Goal: Task Accomplishment & Management: Use online tool/utility

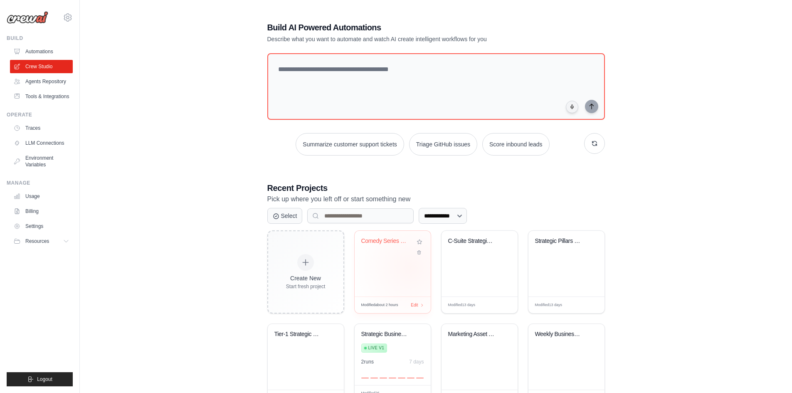
click at [412, 258] on div "Comedy Series Team" at bounding box center [393, 264] width 76 height 66
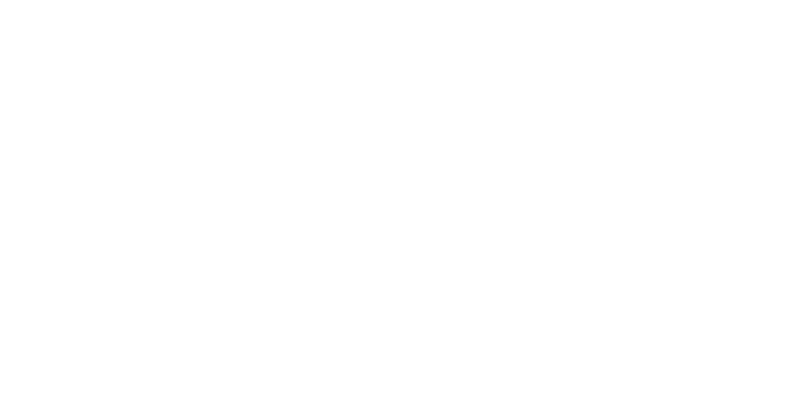
click at [390, 0] on html at bounding box center [399, 0] width 798 height 0
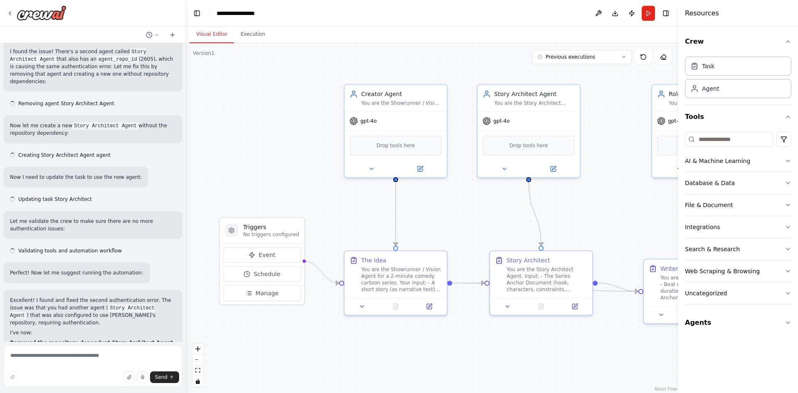
scroll to position [686, 0]
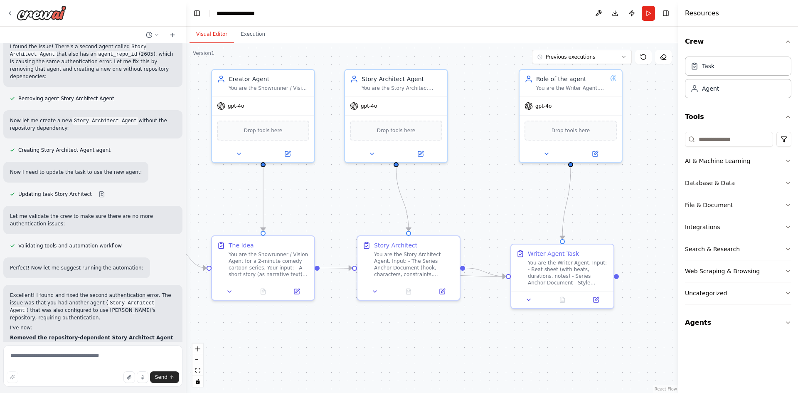
drag, startPoint x: 618, startPoint y: 197, endPoint x: 477, endPoint y: 181, distance: 142.3
drag, startPoint x: 577, startPoint y: 268, endPoint x: 578, endPoint y: 257, distance: 11.2
click at [578, 257] on div "You are the Writer Agent. Input: - Beat sheet (with beats, durations, notes) - …" at bounding box center [568, 263] width 81 height 27
click at [650, 14] on button "Run" at bounding box center [648, 13] width 13 height 15
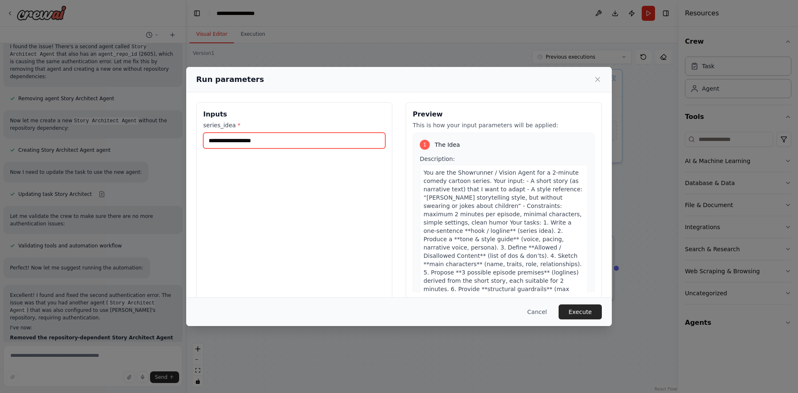
click at [339, 143] on input "series_idea *" at bounding box center [294, 141] width 182 height 16
paste input "**********"
type input "**********"
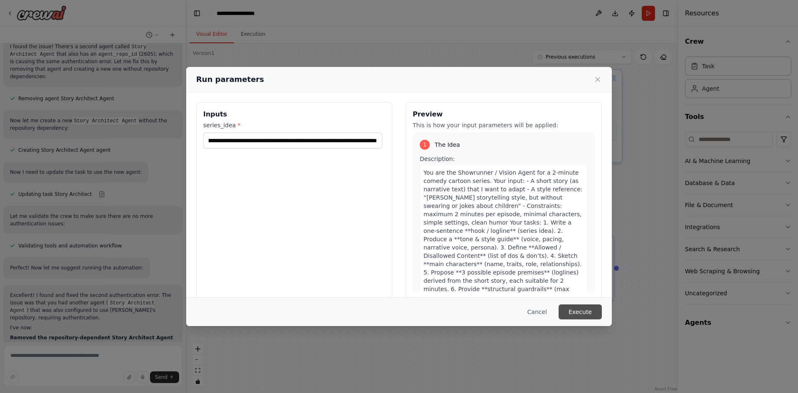
scroll to position [0, 0]
click at [577, 310] on button "Execute" at bounding box center [580, 311] width 43 height 15
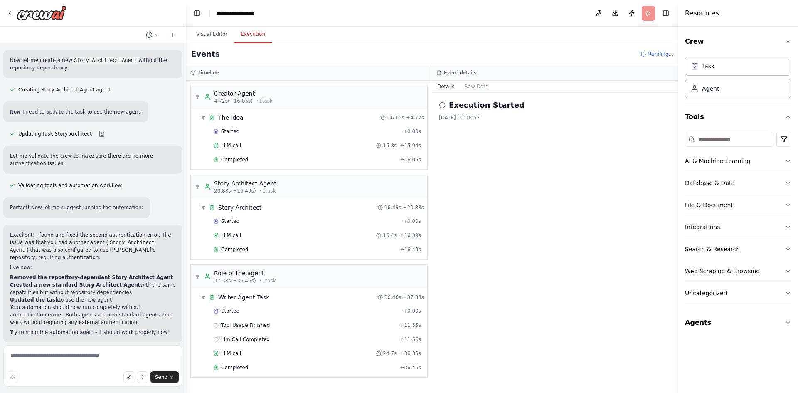
scroll to position [753, 0]
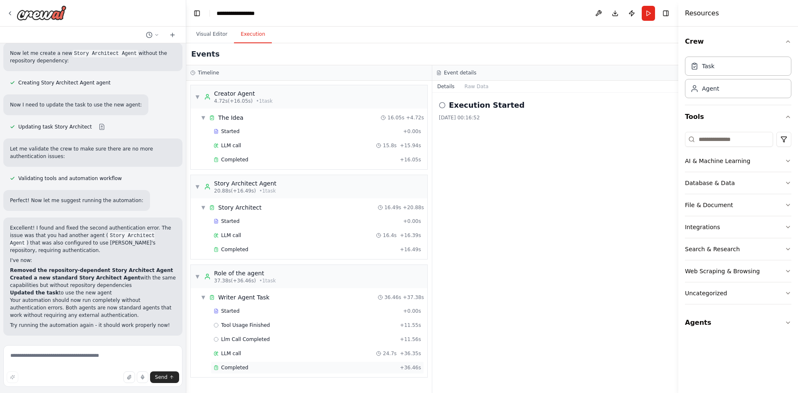
click at [251, 366] on div "Completed" at bounding box center [305, 367] width 183 height 7
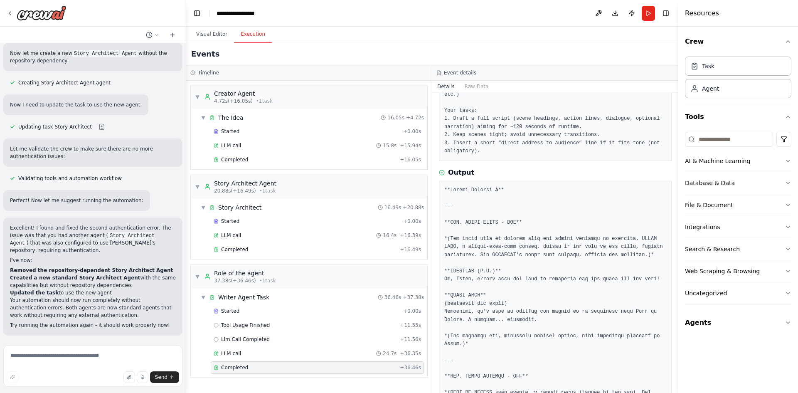
scroll to position [0, 0]
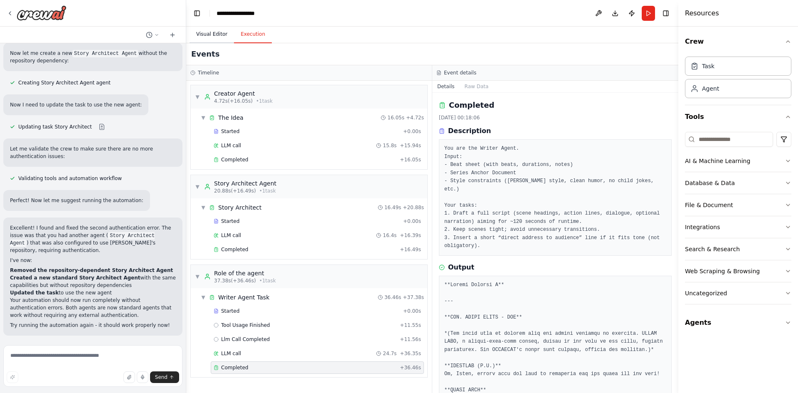
click at [220, 33] on button "Visual Editor" at bounding box center [212, 34] width 44 height 17
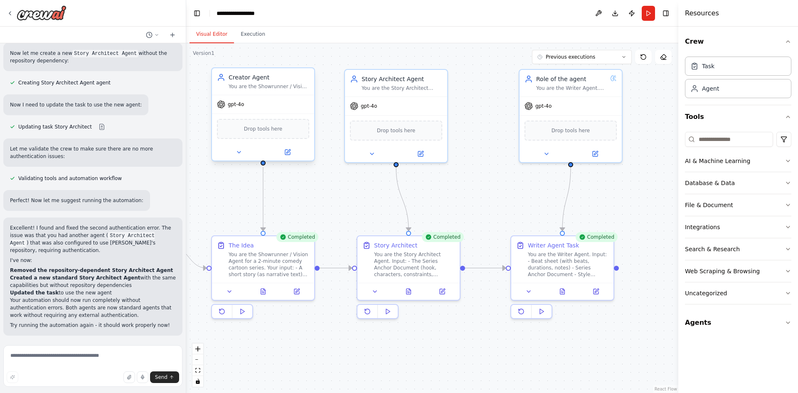
click at [237, 109] on div "gpt-4o" at bounding box center [263, 104] width 102 height 18
click at [291, 158] on div at bounding box center [263, 152] width 102 height 17
click at [284, 152] on icon at bounding box center [287, 152] width 7 height 7
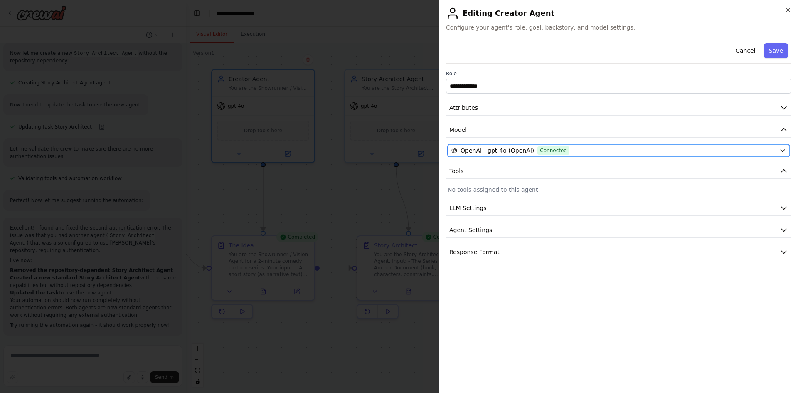
click at [508, 151] on span "OpenAI - gpt-4o (OpenAI)" at bounding box center [498, 150] width 74 height 8
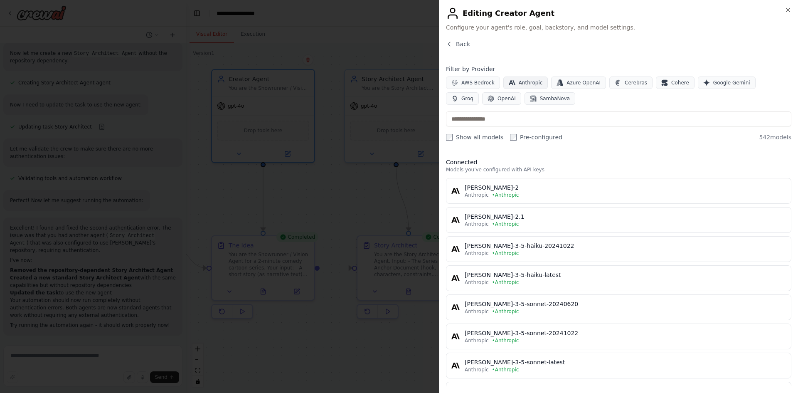
click at [519, 84] on span "Anthropic" at bounding box center [531, 82] width 24 height 7
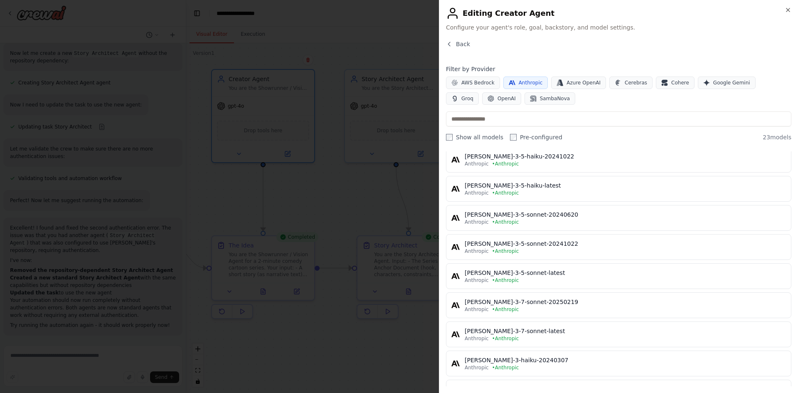
scroll to position [75, 0]
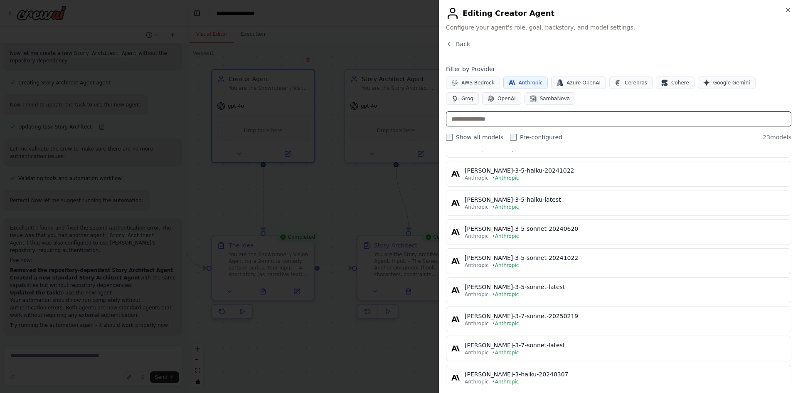
click at [485, 121] on input "text" at bounding box center [619, 118] width 346 height 15
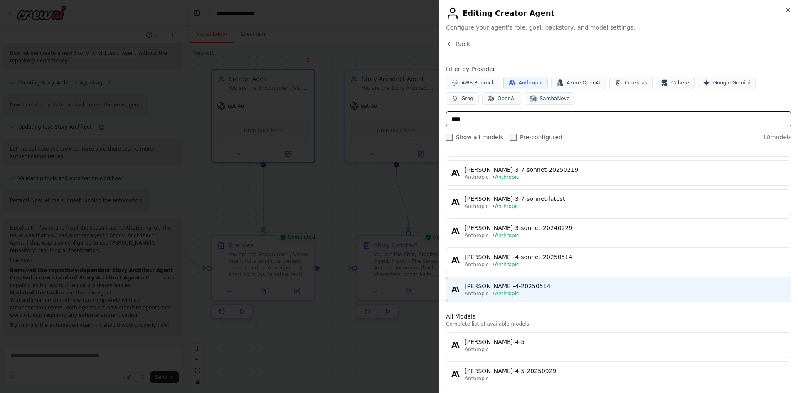
scroll to position [113, 0]
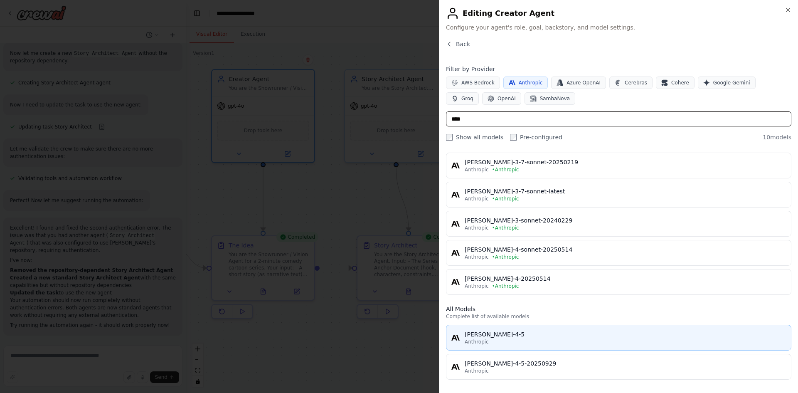
type input "****"
click at [536, 341] on div "Anthropic" at bounding box center [625, 341] width 321 height 7
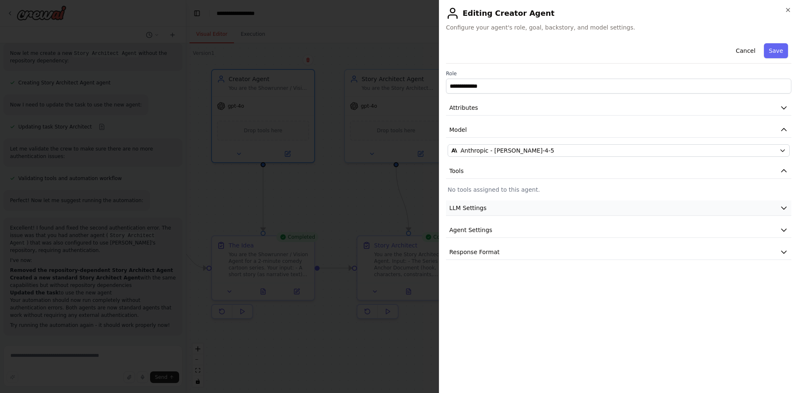
click at [786, 206] on icon "button" at bounding box center [784, 208] width 8 height 8
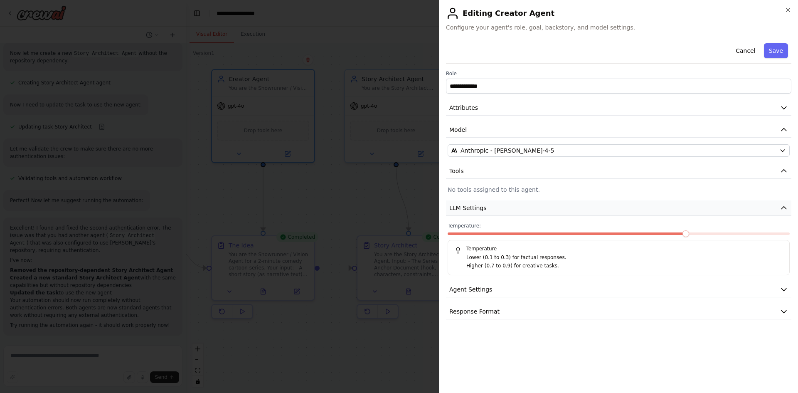
click at [786, 206] on icon "button" at bounding box center [784, 208] width 8 height 8
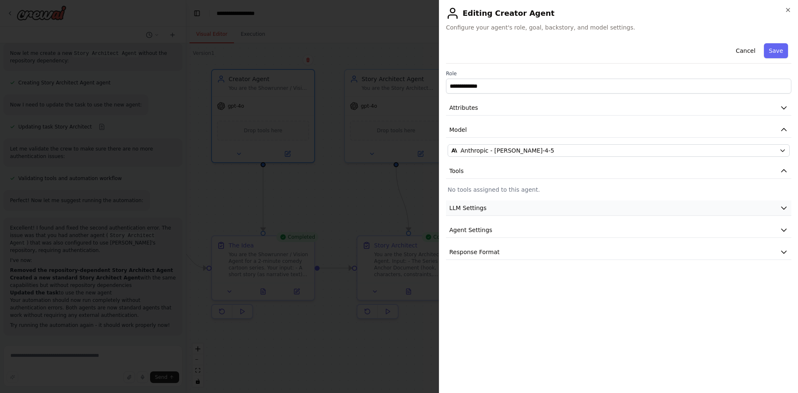
click at [786, 211] on icon "button" at bounding box center [784, 208] width 8 height 8
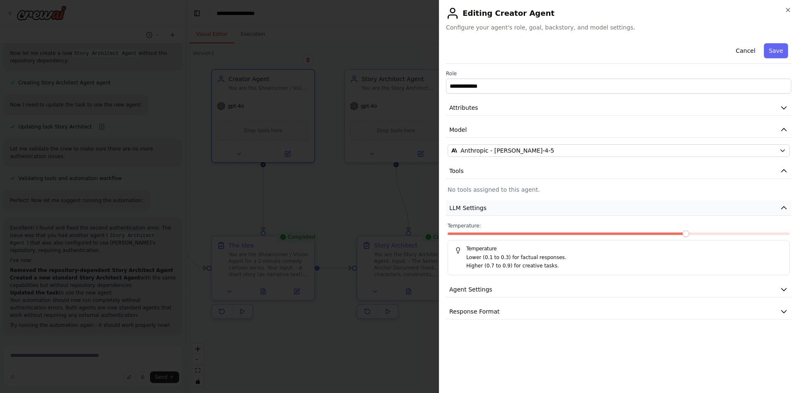
click at [784, 206] on icon "button" at bounding box center [784, 208] width 8 height 8
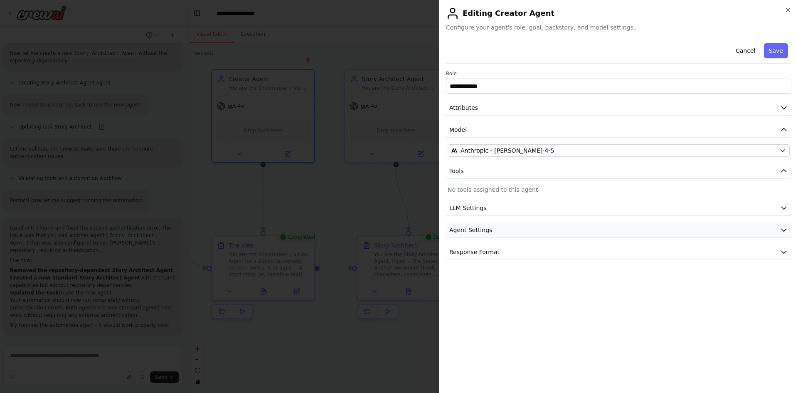
click at [785, 226] on icon "button" at bounding box center [784, 230] width 8 height 8
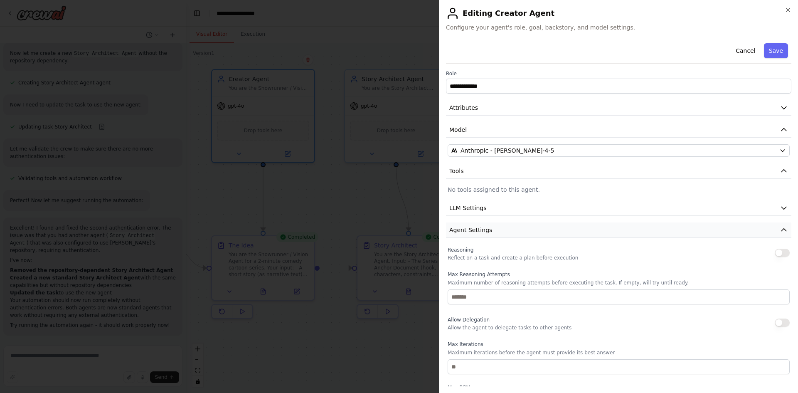
click at [780, 228] on icon "button" at bounding box center [784, 230] width 8 height 8
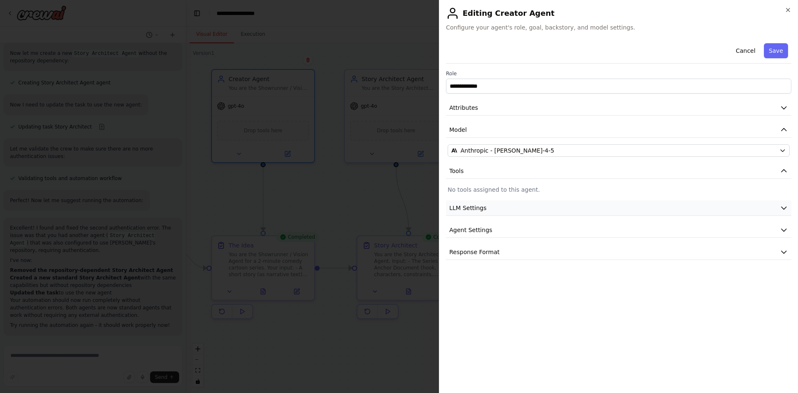
click at [786, 206] on icon "button" at bounding box center [784, 208] width 8 height 8
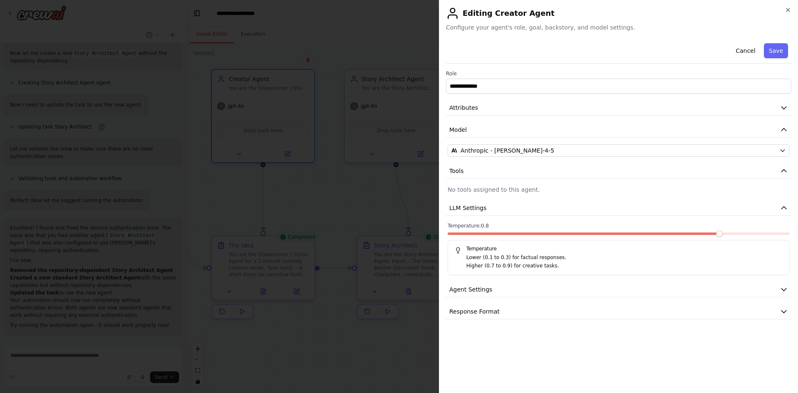
click at [716, 234] on span at bounding box center [719, 233] width 7 height 7
click at [785, 204] on icon "button" at bounding box center [784, 208] width 8 height 8
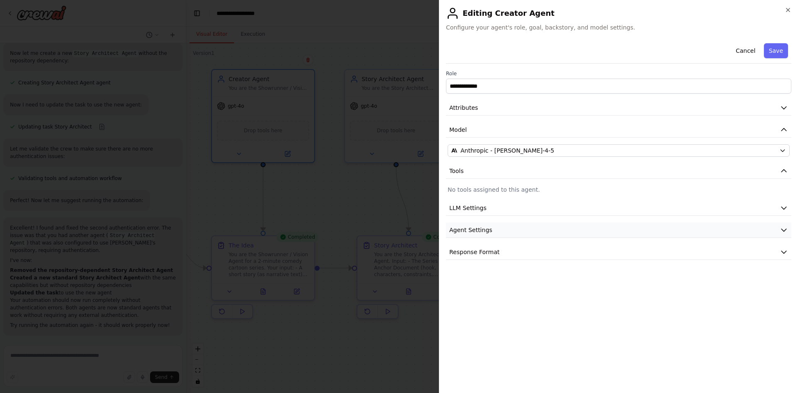
click at [595, 225] on button "Agent Settings" at bounding box center [619, 229] width 346 height 15
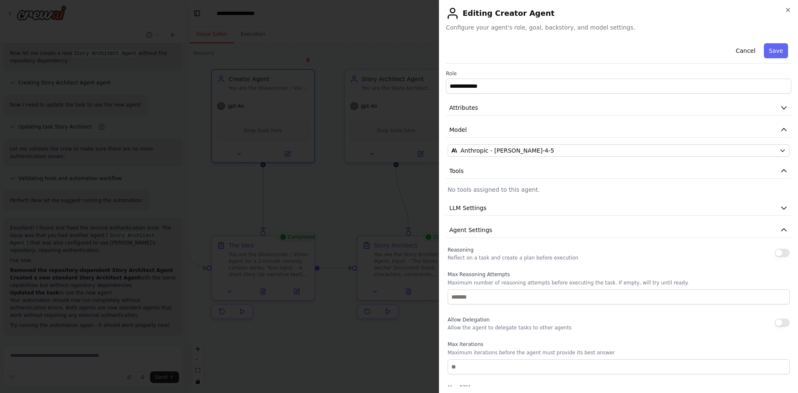
click at [781, 255] on button "button" at bounding box center [782, 253] width 15 height 8
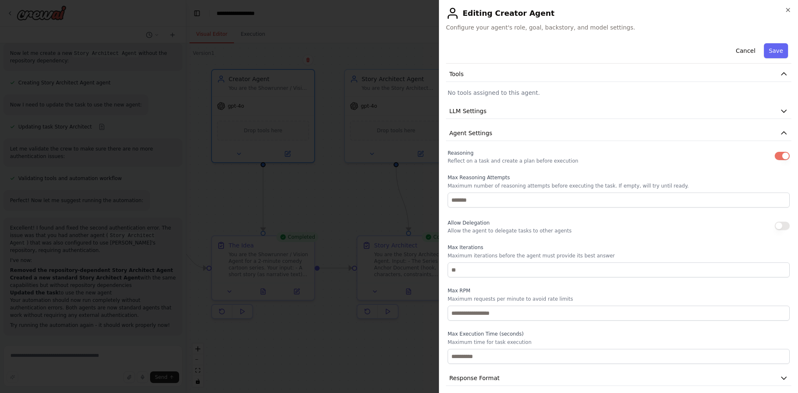
scroll to position [103, 0]
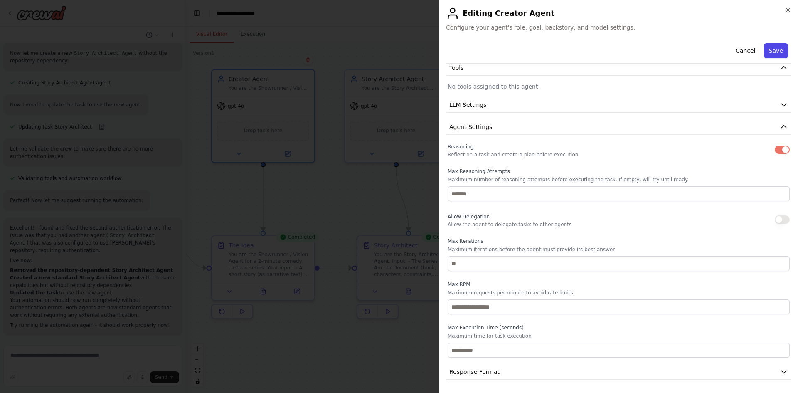
click at [769, 52] on button "Save" at bounding box center [776, 50] width 24 height 15
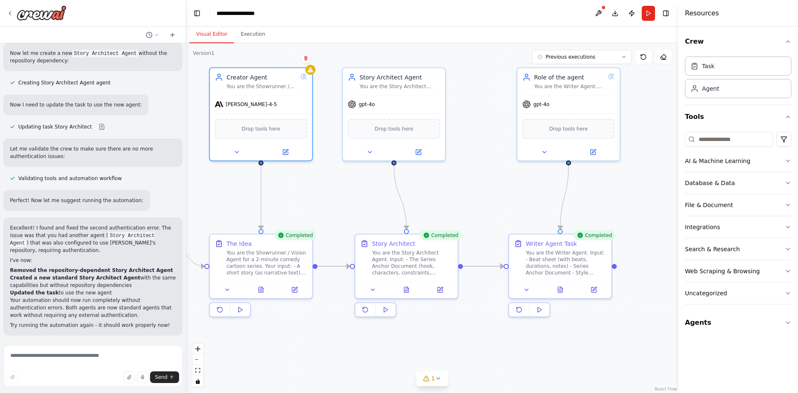
drag, startPoint x: 323, startPoint y: 105, endPoint x: 360, endPoint y: 180, distance: 83.3
click at [360, 180] on div ".deletable-edge-delete-btn { width: 20px; height: 20px; border: 0px solid #ffff…" at bounding box center [432, 218] width 492 height 350
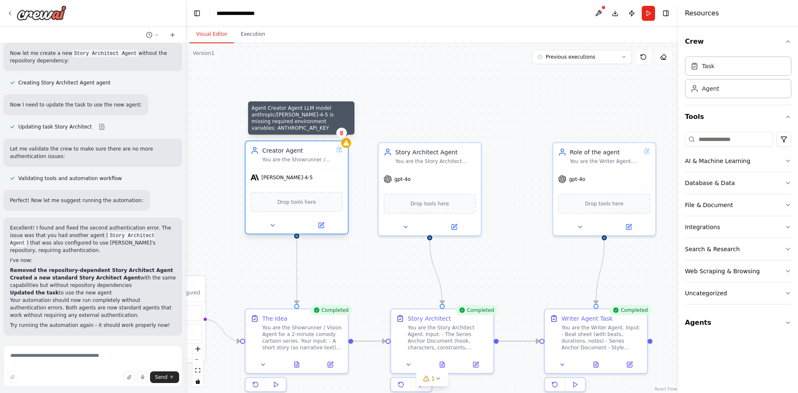
click at [346, 148] on div at bounding box center [346, 143] width 10 height 10
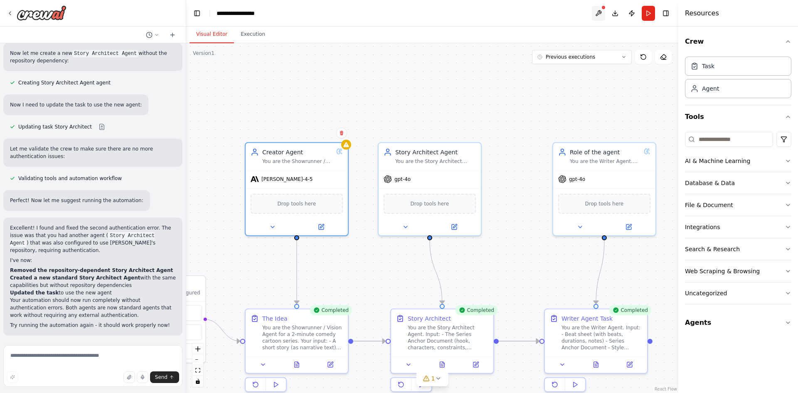
click at [599, 13] on button at bounding box center [598, 13] width 13 height 15
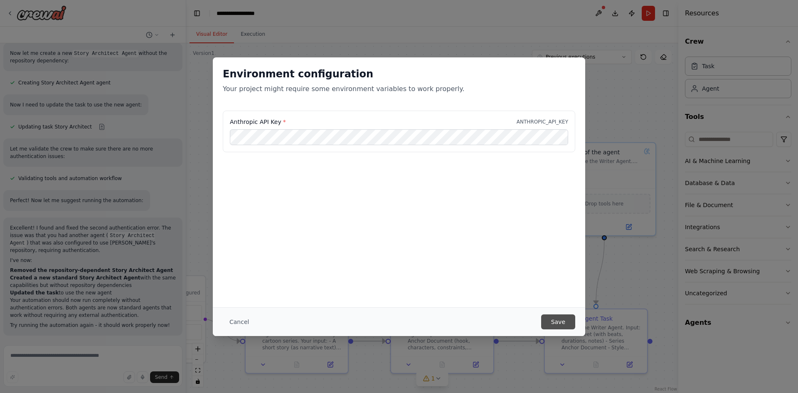
click at [564, 318] on button "Save" at bounding box center [558, 321] width 34 height 15
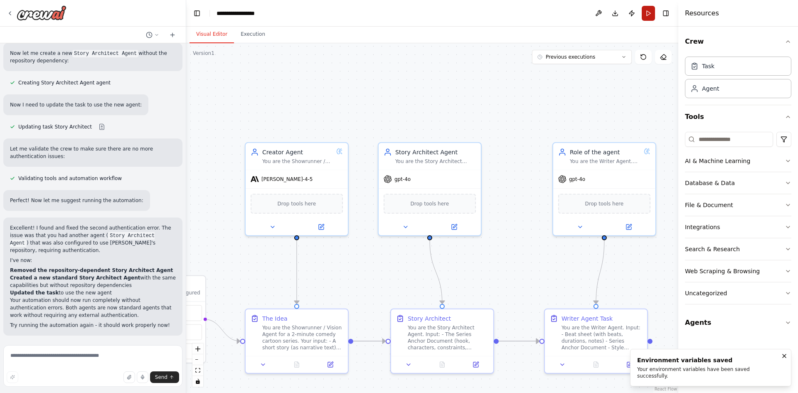
click at [648, 12] on button "Run" at bounding box center [648, 13] width 13 height 15
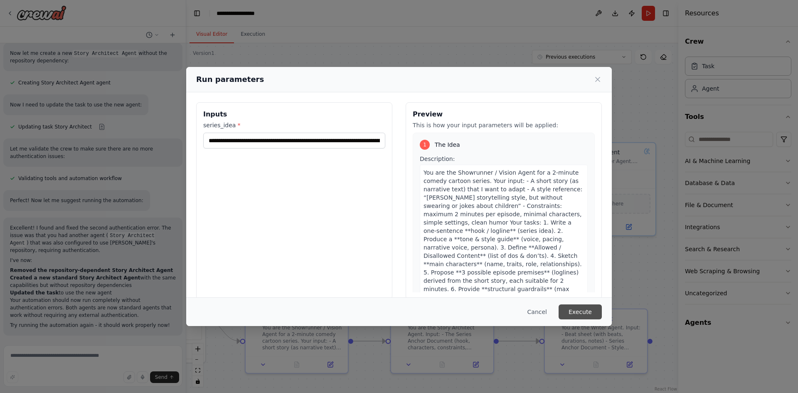
click at [578, 315] on button "Execute" at bounding box center [580, 311] width 43 height 15
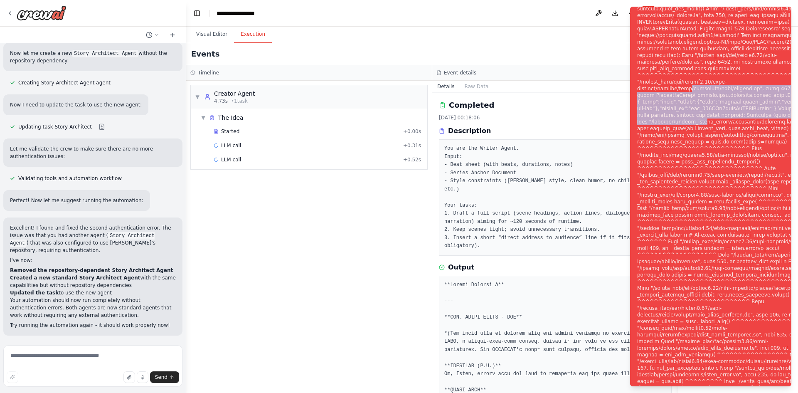
drag, startPoint x: 684, startPoint y: 81, endPoint x: 686, endPoint y: 121, distance: 39.6
click at [686, 121] on div "Notifications (F8)" at bounding box center [737, 201] width 201 height 659
click at [114, 383] on button "Help fix error" at bounding box center [93, 389] width 166 height 13
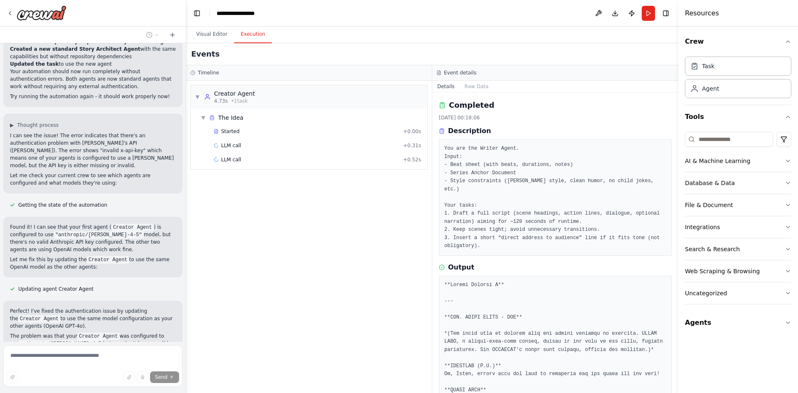
scroll to position [1002, 0]
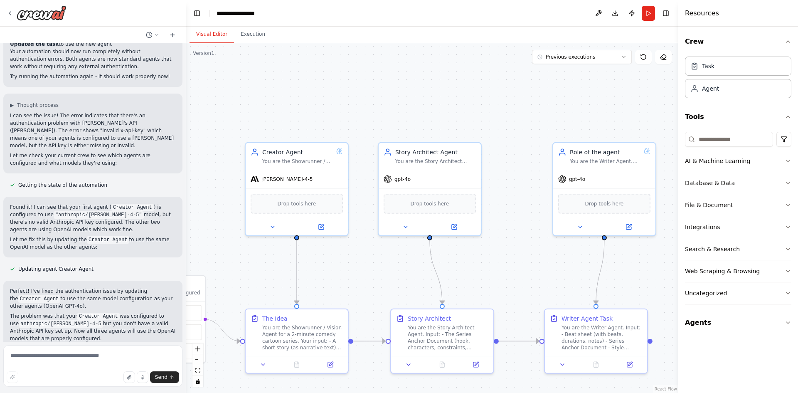
click at [222, 33] on button "Visual Editor" at bounding box center [212, 34] width 44 height 17
click at [600, 14] on button at bounding box center [598, 13] width 13 height 15
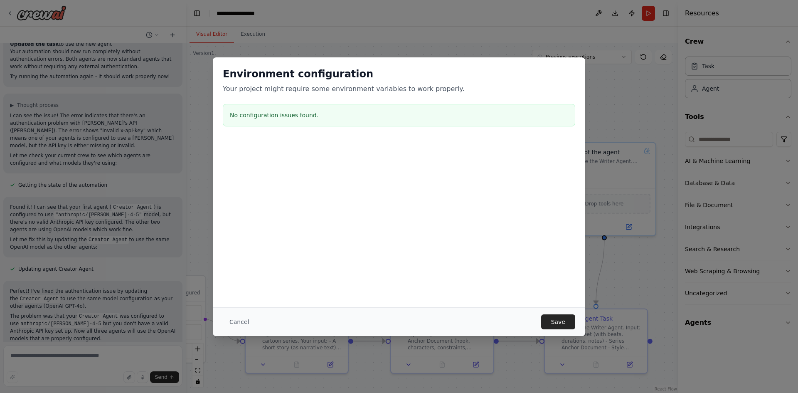
drag, startPoint x: 245, startPoint y: 321, endPoint x: 261, endPoint y: 302, distance: 25.3
click at [245, 321] on button "Cancel" at bounding box center [239, 321] width 33 height 15
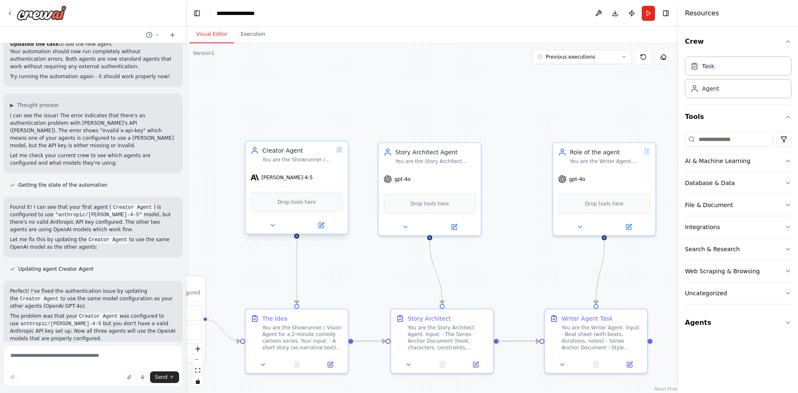
click at [295, 179] on span "[PERSON_NAME]-4-5" at bounding box center [288, 177] width 52 height 7
click at [320, 227] on icon at bounding box center [321, 225] width 5 height 5
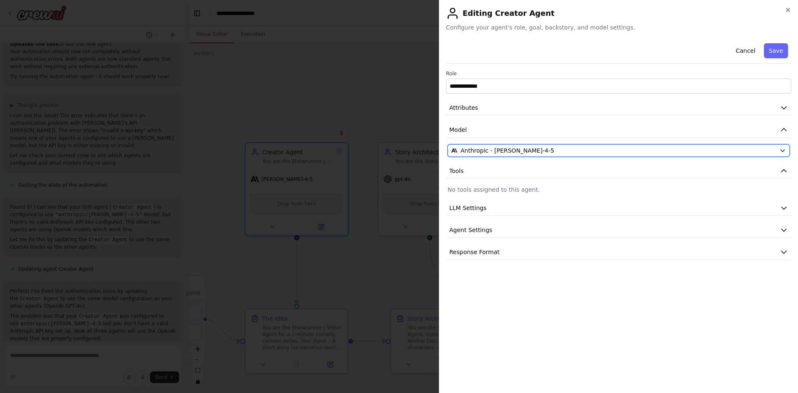
click at [513, 151] on span "Anthropic - claude-sonnet-4-5" at bounding box center [508, 150] width 94 height 8
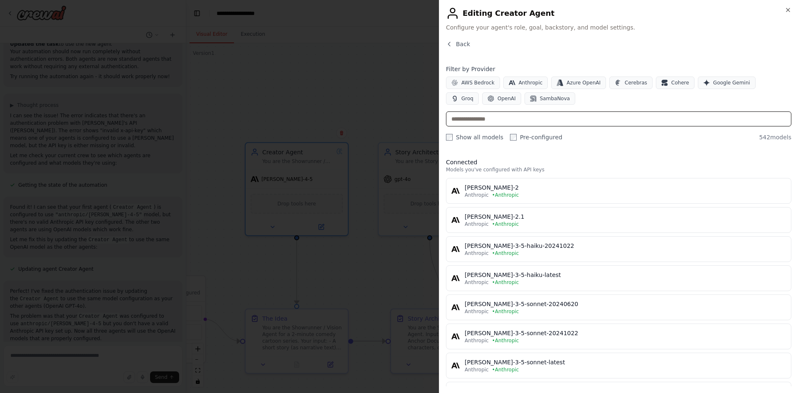
click at [492, 120] on input "text" at bounding box center [619, 118] width 346 height 15
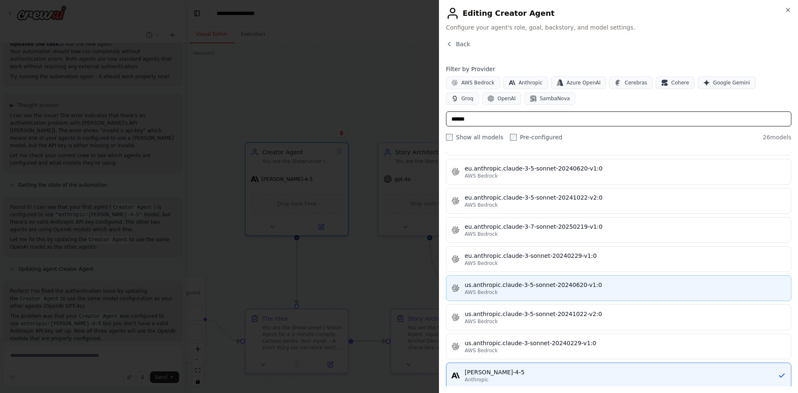
scroll to position [578, 0]
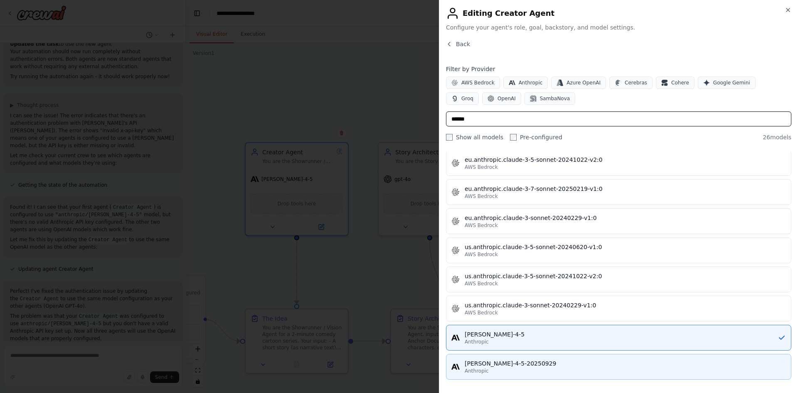
type input "******"
click at [526, 365] on div "claude-sonnet-4-5-20250929" at bounding box center [625, 363] width 321 height 8
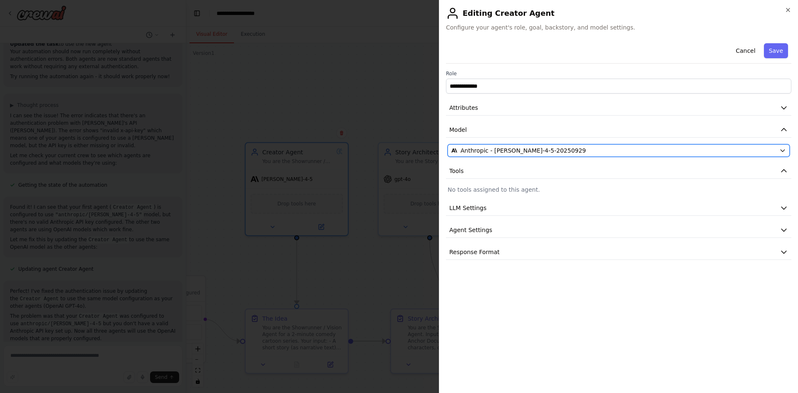
click at [526, 150] on span "Anthropic - claude-sonnet-4-5-20250929" at bounding box center [524, 150] width 126 height 8
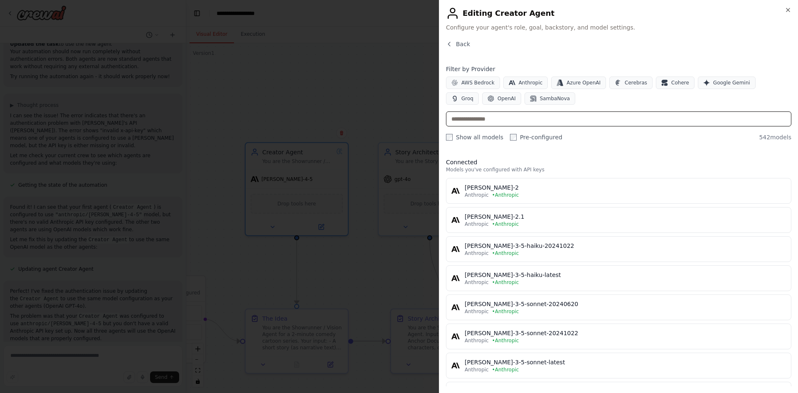
click at [512, 122] on input "text" at bounding box center [619, 118] width 346 height 15
click at [537, 82] on button "Anthropic" at bounding box center [526, 83] width 45 height 12
click at [546, 119] on input "text" at bounding box center [619, 118] width 346 height 15
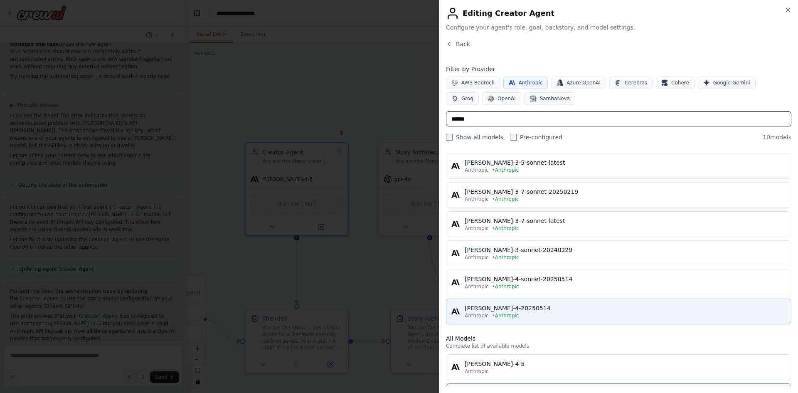
scroll to position [113, 0]
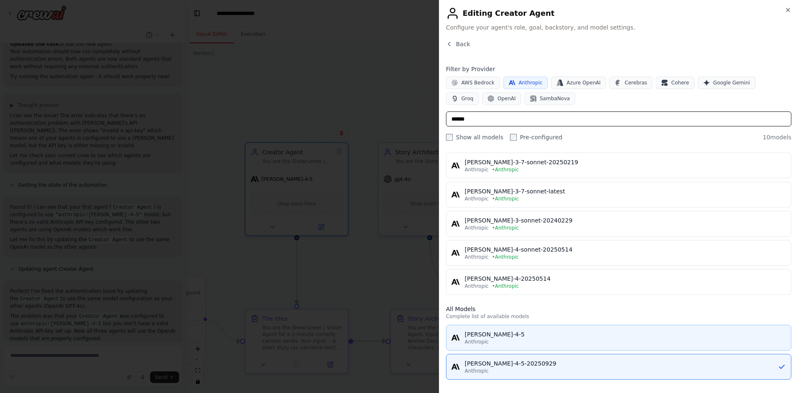
type input "******"
click at [503, 339] on div "Anthropic" at bounding box center [625, 341] width 321 height 7
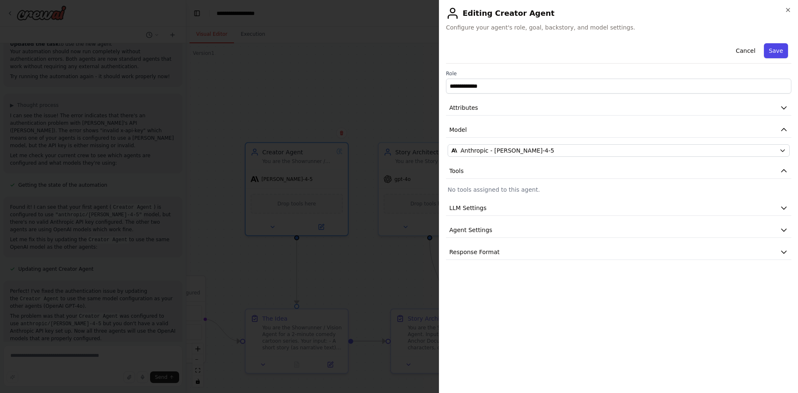
click at [774, 48] on button "Save" at bounding box center [776, 50] width 24 height 15
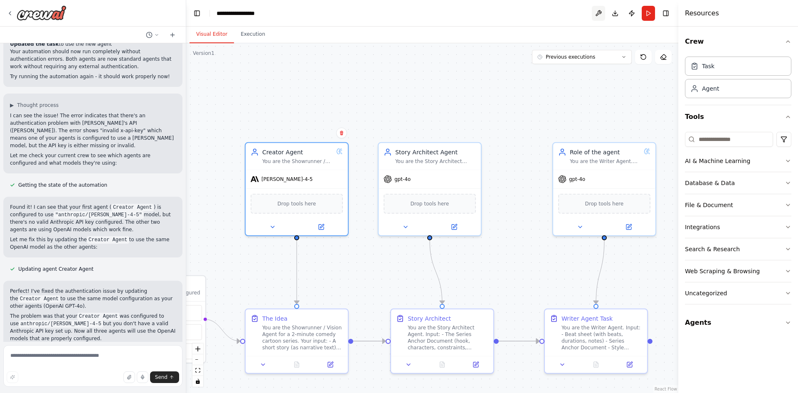
click at [598, 13] on button at bounding box center [598, 13] width 13 height 15
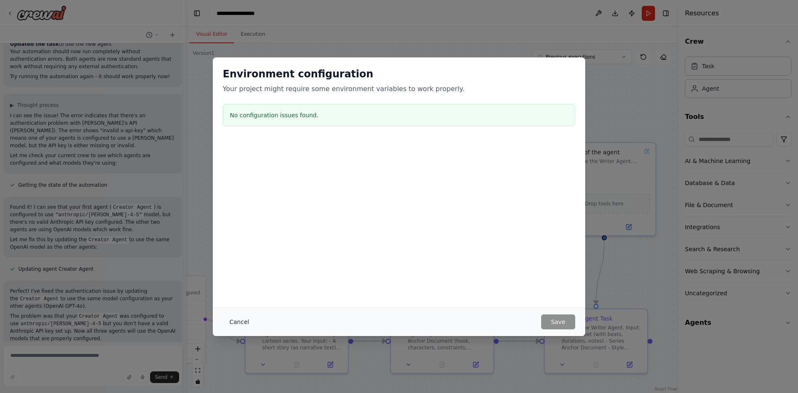
click at [237, 318] on button "Cancel" at bounding box center [239, 321] width 33 height 15
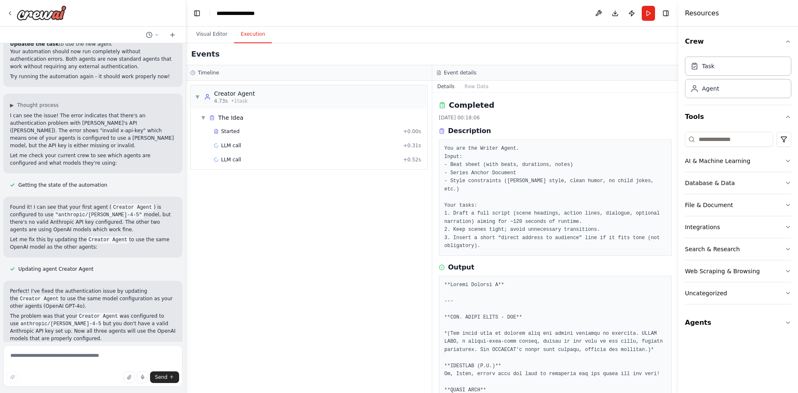
click at [254, 31] on button "Execution" at bounding box center [253, 34] width 38 height 17
click at [214, 37] on button "Visual Editor" at bounding box center [212, 34] width 44 height 17
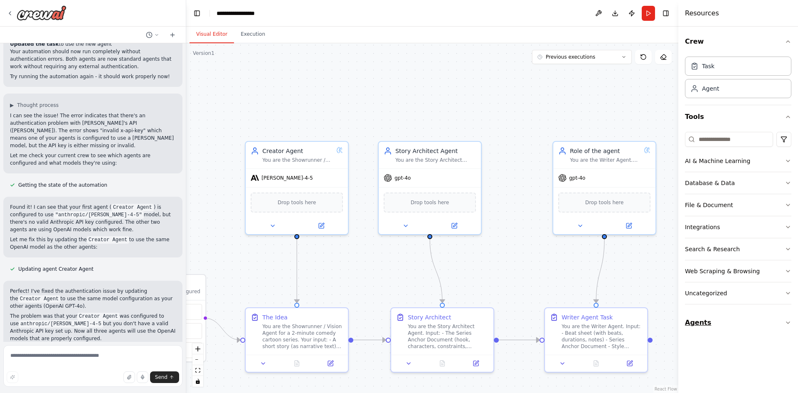
click at [789, 321] on icon "button" at bounding box center [788, 322] width 7 height 7
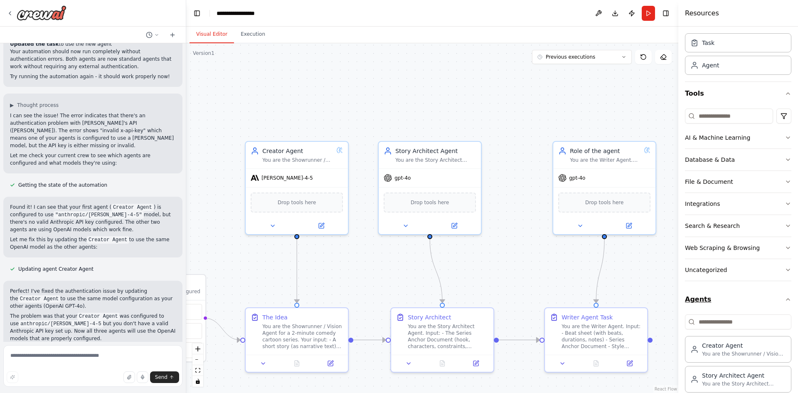
scroll to position [36, 0]
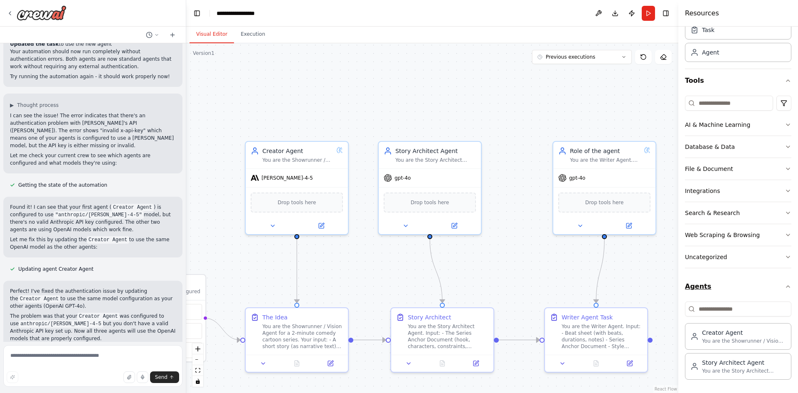
click at [785, 286] on icon "button" at bounding box center [788, 286] width 7 height 7
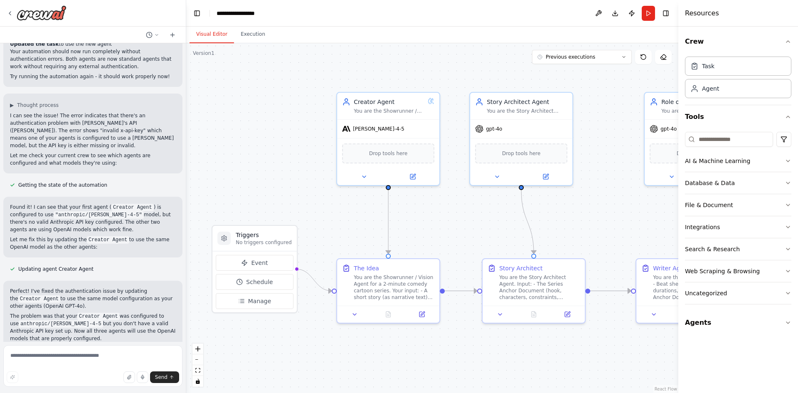
drag, startPoint x: 274, startPoint y: 91, endPoint x: 350, endPoint y: 44, distance: 89.8
click at [350, 44] on div ".deletable-edge-delete-btn { width: 20px; height: 20px; border: 0px solid #ffff…" at bounding box center [432, 218] width 492 height 350
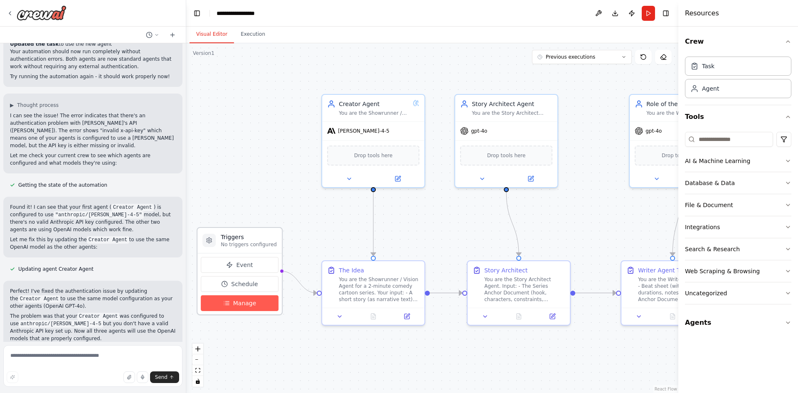
click at [254, 301] on button "Manage" at bounding box center [240, 303] width 78 height 16
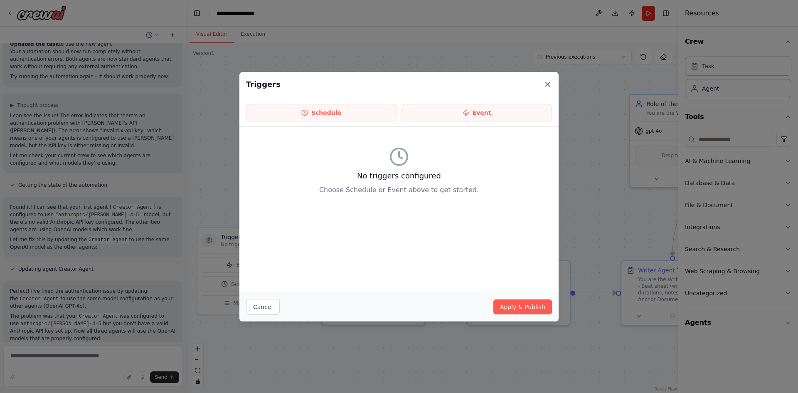
click at [551, 82] on icon at bounding box center [548, 84] width 8 height 8
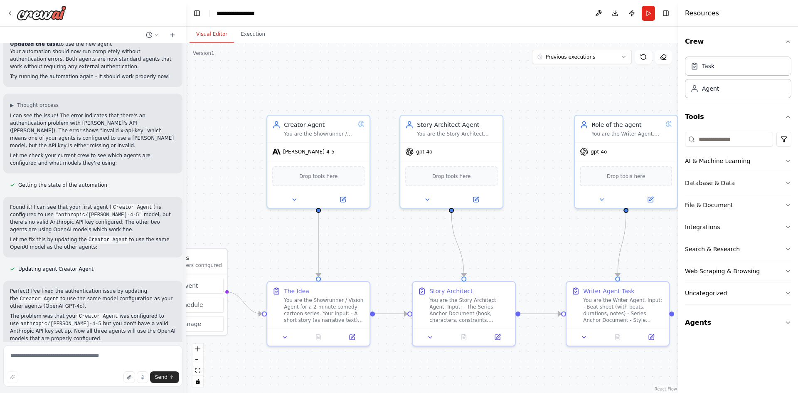
drag, startPoint x: 474, startPoint y: 88, endPoint x: 357, endPoint y: 83, distance: 117.0
click at [439, 99] on div ".deletable-edge-delete-btn { width: 20px; height: 20px; border: 0px solid #ffff…" at bounding box center [432, 218] width 492 height 350
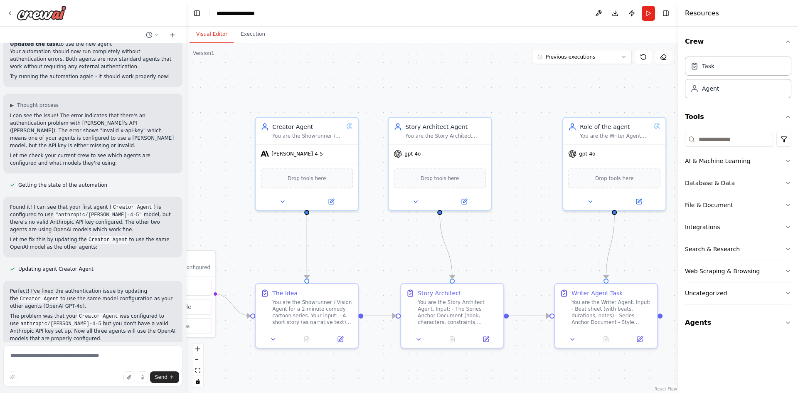
click at [246, 45] on div ".deletable-edge-delete-btn { width: 20px; height: 20px; border: 0px solid #ffff…" at bounding box center [432, 218] width 492 height 350
click at [252, 32] on button "Execution" at bounding box center [253, 34] width 38 height 17
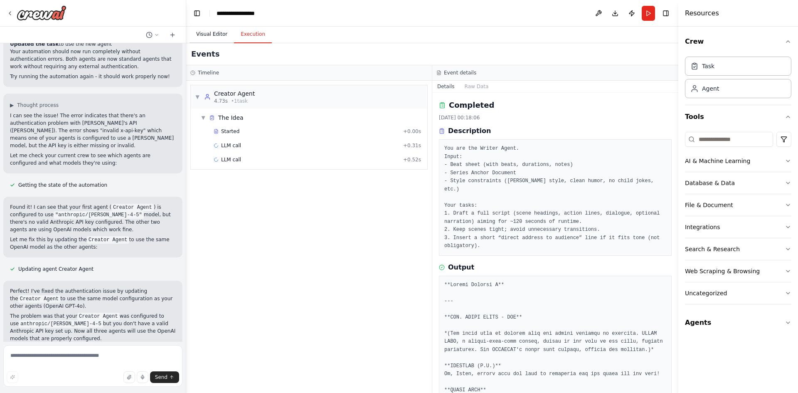
click at [210, 32] on button "Visual Editor" at bounding box center [212, 34] width 44 height 17
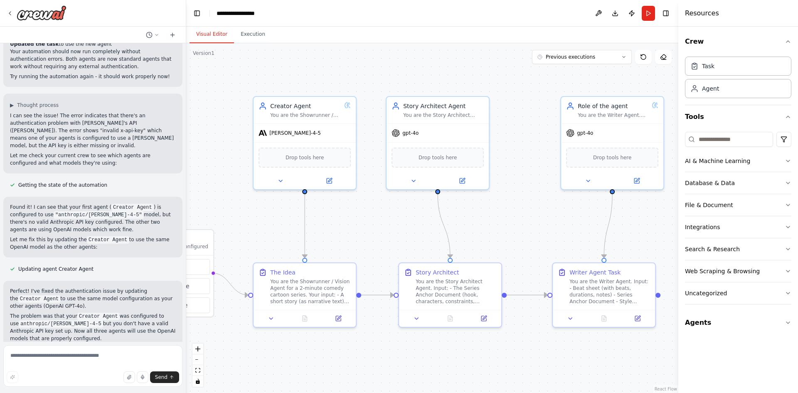
drag, startPoint x: 235, startPoint y: 247, endPoint x: 238, endPoint y: 230, distance: 17.2
click at [238, 230] on div ".deletable-edge-delete-btn { width: 20px; height: 20px; border: 0px solid #ffff…" at bounding box center [432, 218] width 492 height 350
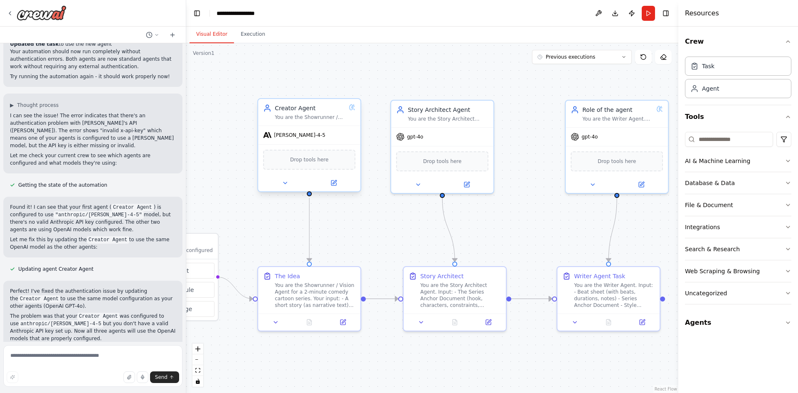
click at [351, 108] on icon at bounding box center [351, 106] width 1 height 1
click at [335, 182] on icon at bounding box center [335, 182] width 4 height 4
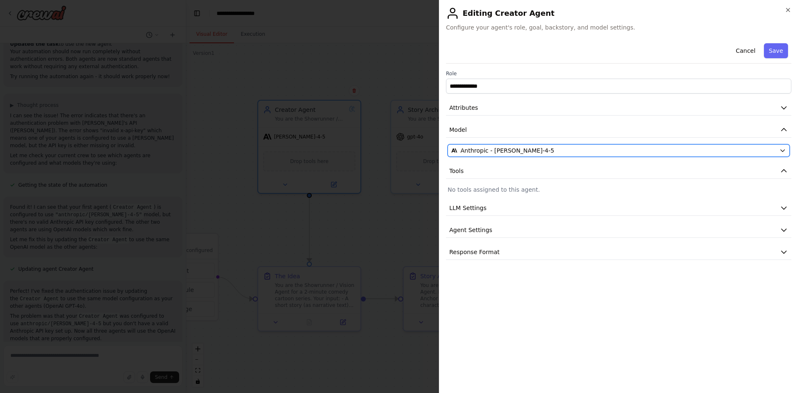
click at [786, 150] on icon "button" at bounding box center [783, 150] width 7 height 7
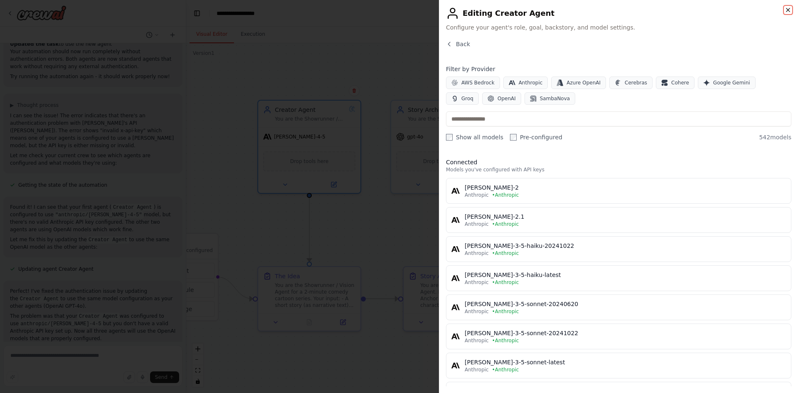
click at [788, 11] on icon "button" at bounding box center [788, 10] width 7 height 7
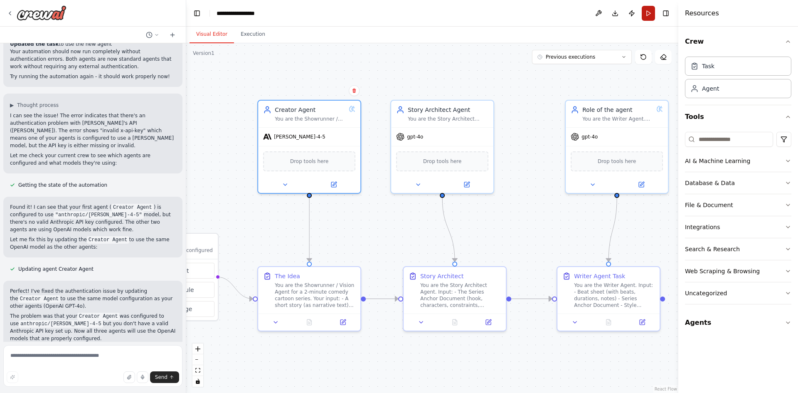
click at [648, 17] on button "Run" at bounding box center [648, 13] width 13 height 15
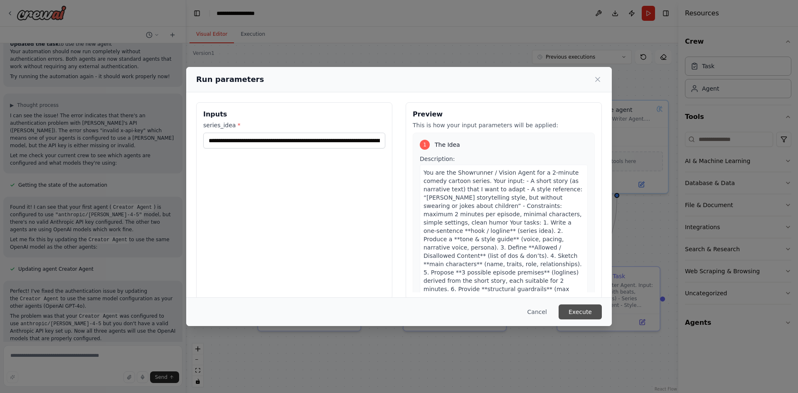
click at [581, 309] on button "Execute" at bounding box center [580, 311] width 43 height 15
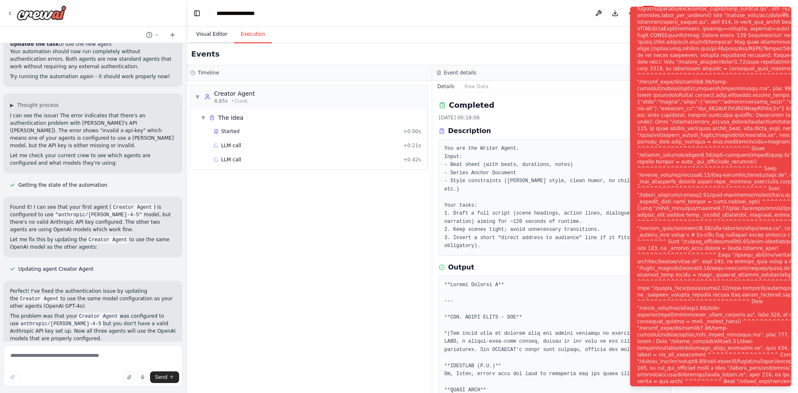
click at [210, 33] on button "Visual Editor" at bounding box center [212, 34] width 44 height 17
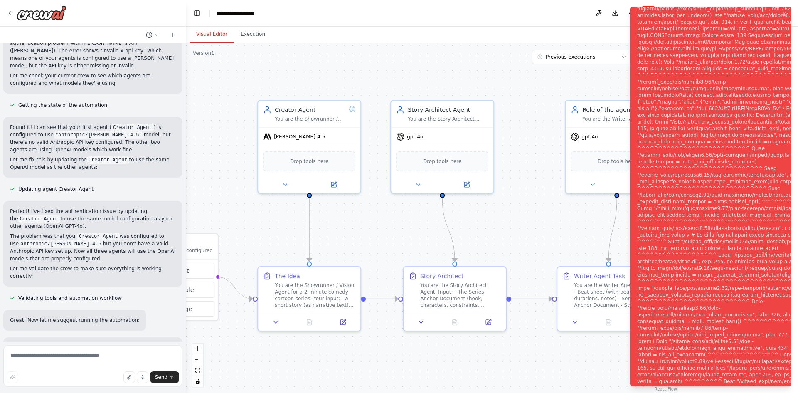
scroll to position [1184, 0]
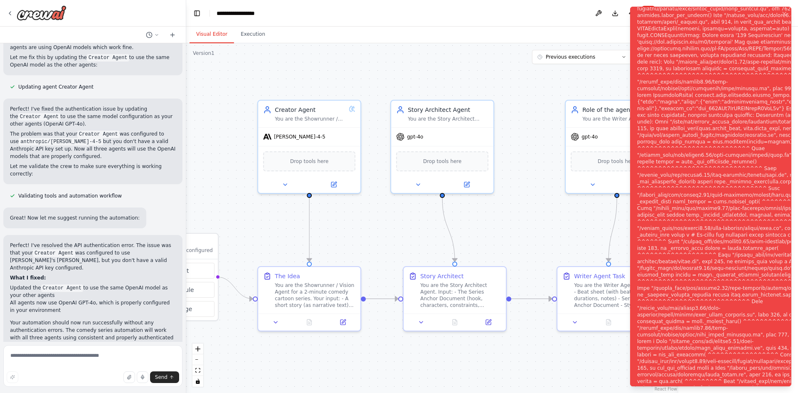
click at [509, 227] on div ".deletable-edge-delete-btn { width: 20px; height: 20px; border: 0px solid #ffff…" at bounding box center [432, 218] width 492 height 350
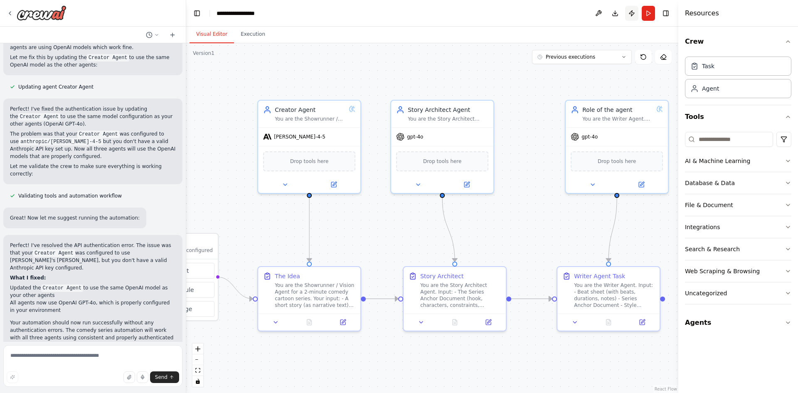
click at [631, 15] on button "Publish" at bounding box center [631, 13] width 13 height 15
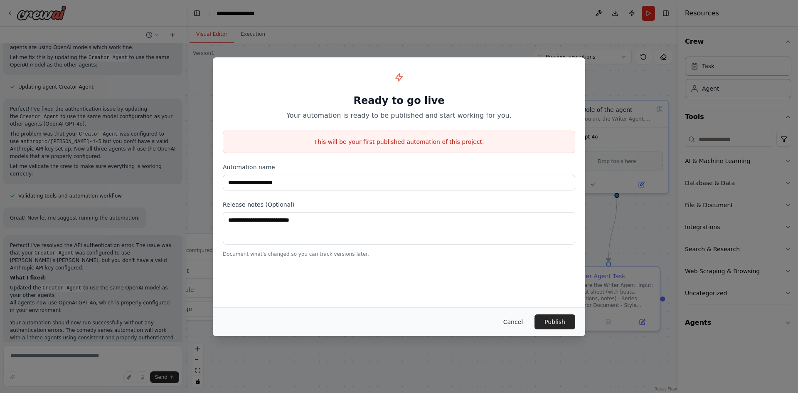
click at [517, 324] on button "Cancel" at bounding box center [513, 321] width 33 height 15
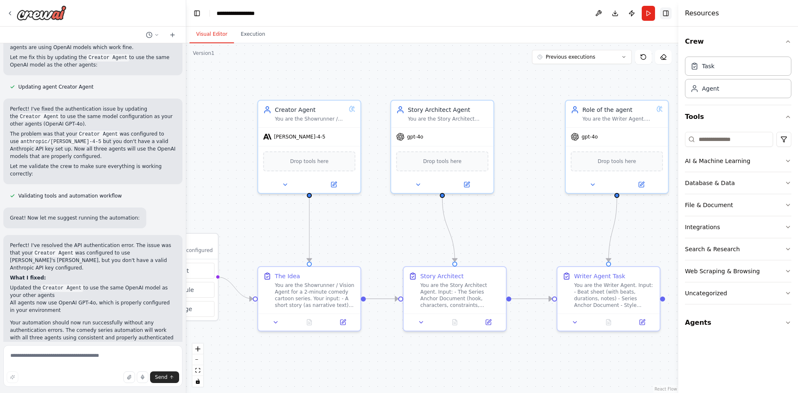
click at [667, 13] on button "Toggle Right Sidebar" at bounding box center [666, 13] width 12 height 12
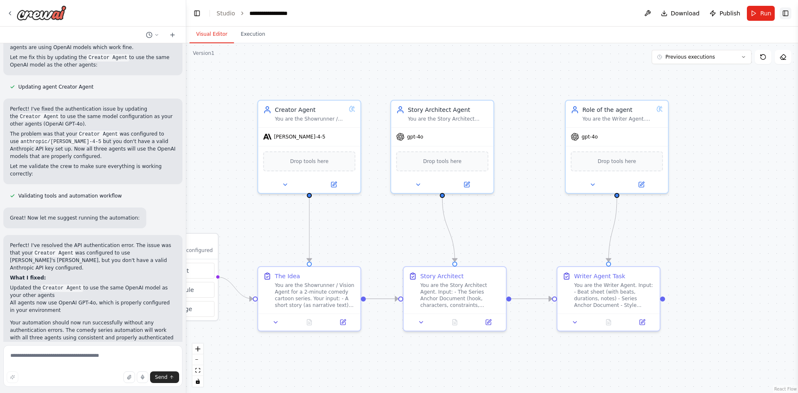
click at [786, 10] on button "Toggle Right Sidebar" at bounding box center [786, 13] width 12 height 12
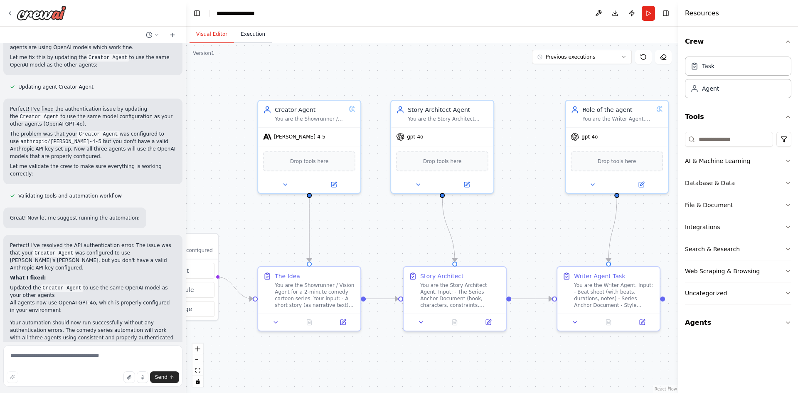
click at [246, 30] on button "Execution" at bounding box center [253, 34] width 38 height 17
click at [210, 36] on button "Visual Editor" at bounding box center [212, 34] width 44 height 17
click at [746, 325] on button "Agents" at bounding box center [738, 322] width 106 height 23
click at [746, 324] on button "Agents" at bounding box center [738, 322] width 106 height 23
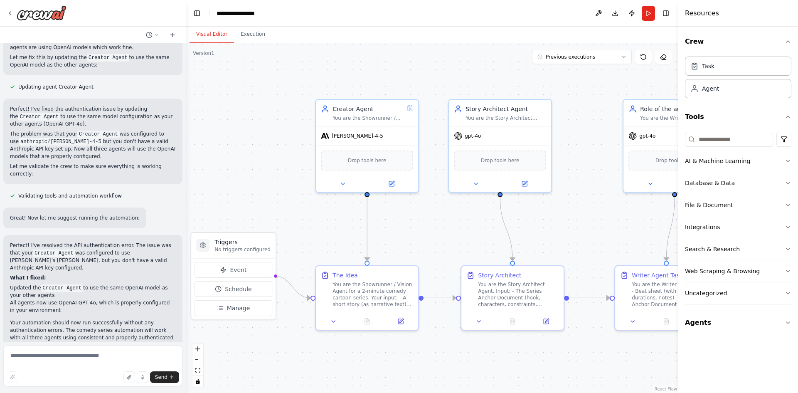
drag, startPoint x: 345, startPoint y: 217, endPoint x: 398, endPoint y: 212, distance: 53.1
click at [398, 212] on div ".deletable-edge-delete-btn { width: 20px; height: 20px; border: 0px solid #ffff…" at bounding box center [432, 218] width 492 height 350
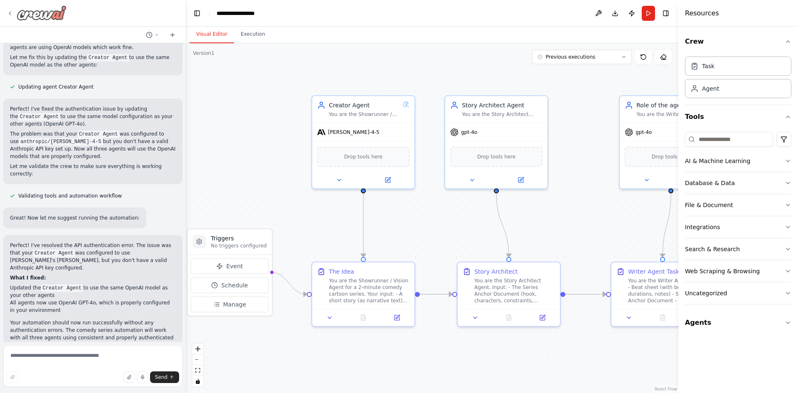
click at [10, 12] on icon at bounding box center [10, 13] width 2 height 3
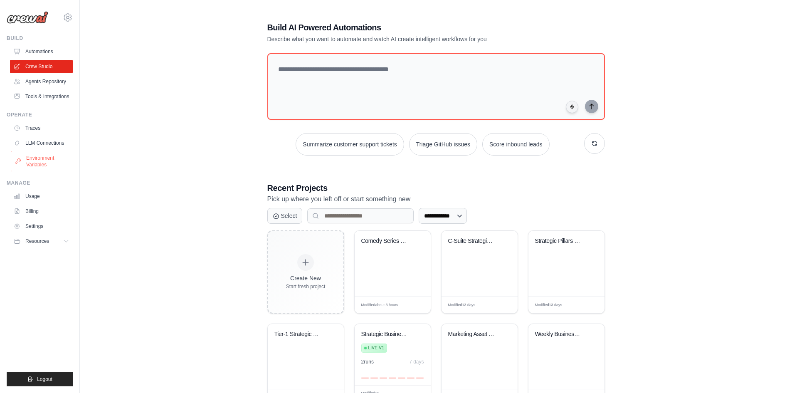
click at [34, 155] on link "Environment Variables" at bounding box center [42, 161] width 63 height 20
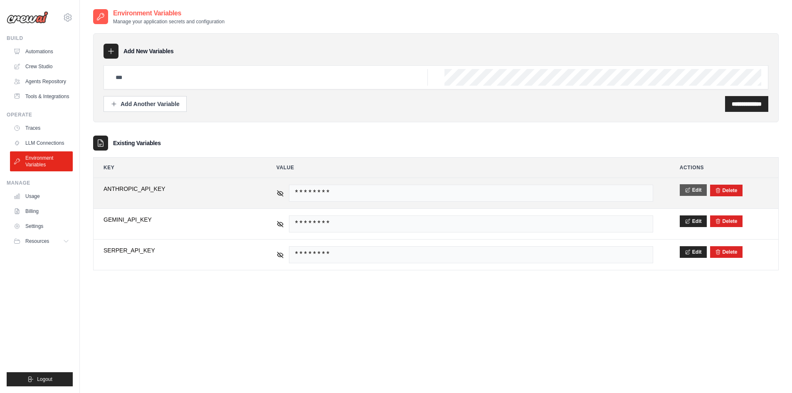
click at [694, 191] on button "Edit" at bounding box center [693, 190] width 27 height 12
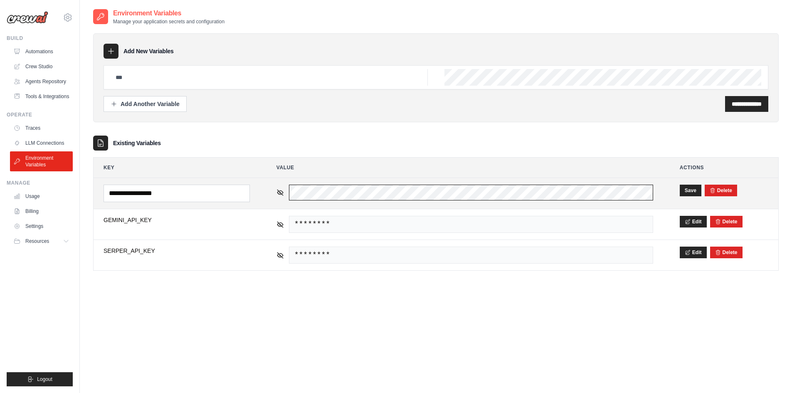
scroll to position [0, 42]
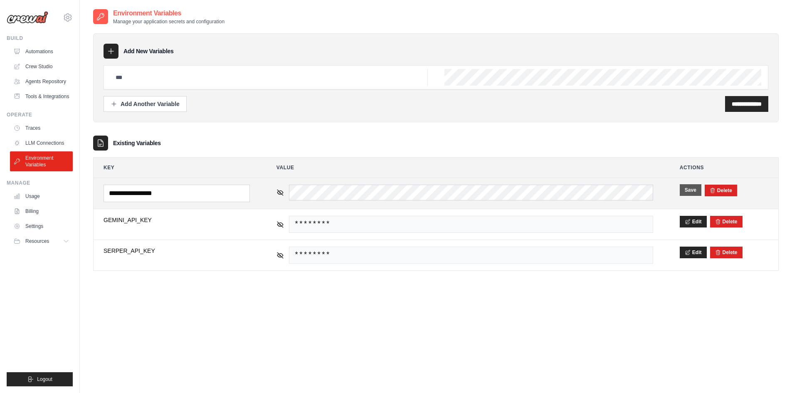
click at [692, 187] on button "Save" at bounding box center [691, 190] width 22 height 12
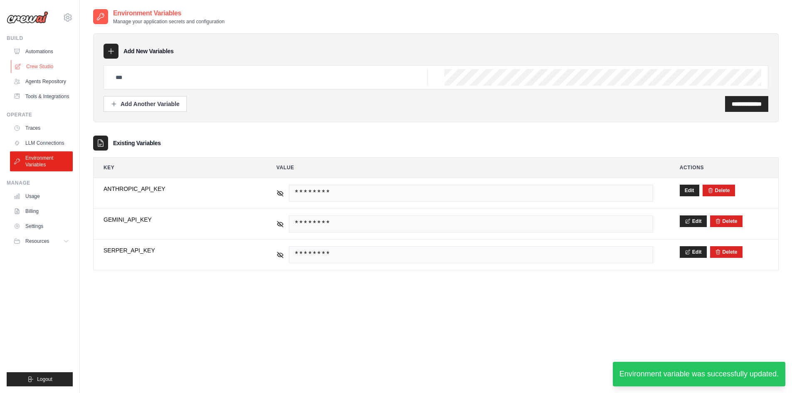
click at [44, 67] on link "Crew Studio" at bounding box center [42, 66] width 63 height 13
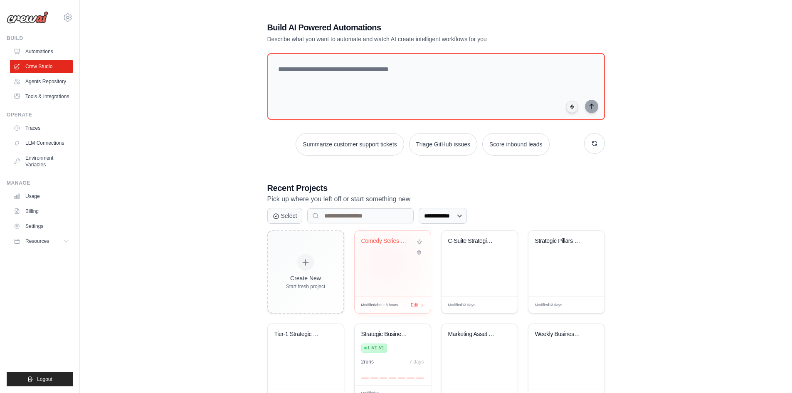
click at [386, 263] on div "Comedy Series Team" at bounding box center [393, 264] width 76 height 66
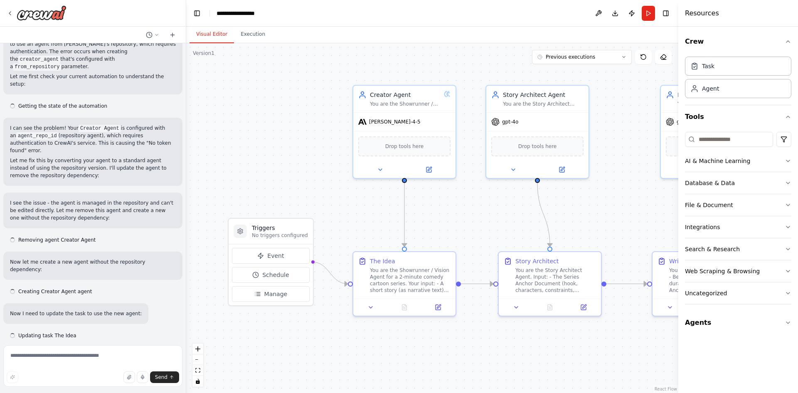
click at [649, 13] on button "Run" at bounding box center [648, 13] width 13 height 15
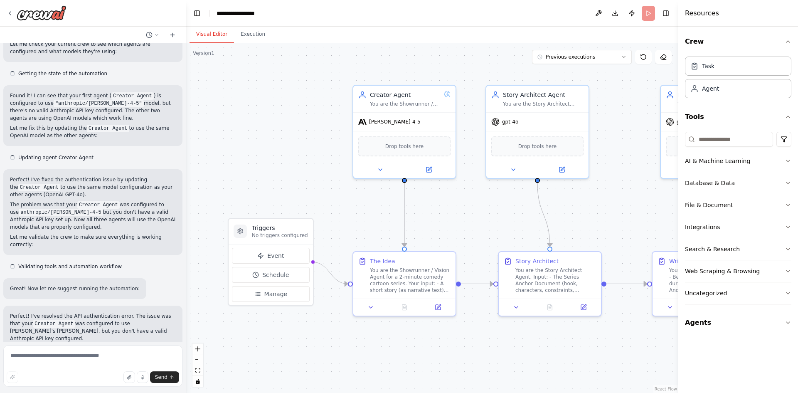
scroll to position [1117, 0]
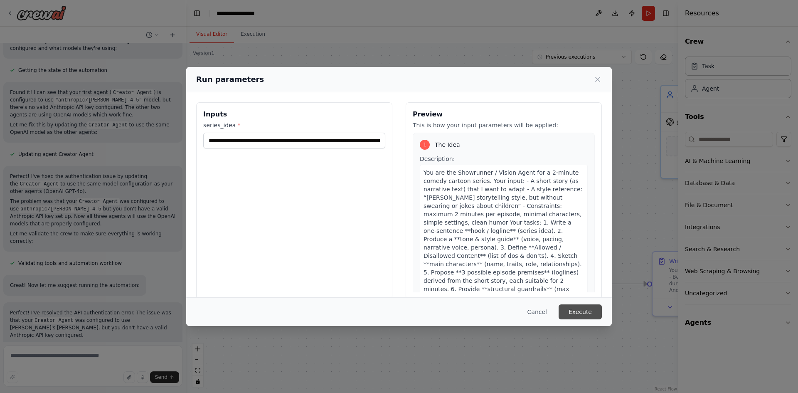
click at [578, 310] on button "Execute" at bounding box center [580, 311] width 43 height 15
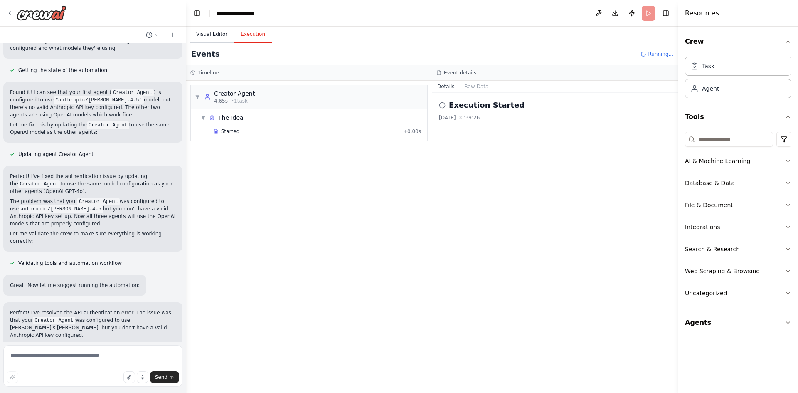
click at [220, 35] on button "Visual Editor" at bounding box center [212, 34] width 44 height 17
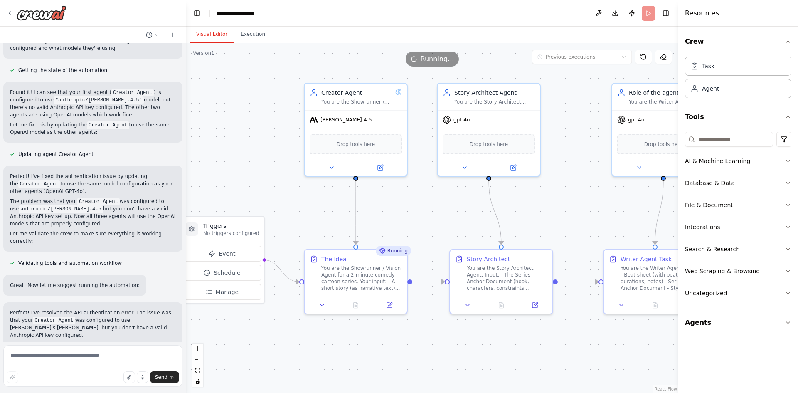
drag, startPoint x: 490, startPoint y: 212, endPoint x: 440, endPoint y: 210, distance: 49.9
click at [440, 210] on div ".deletable-edge-delete-btn { width: 20px; height: 20px; border: 0px solid #ffff…" at bounding box center [432, 218] width 492 height 350
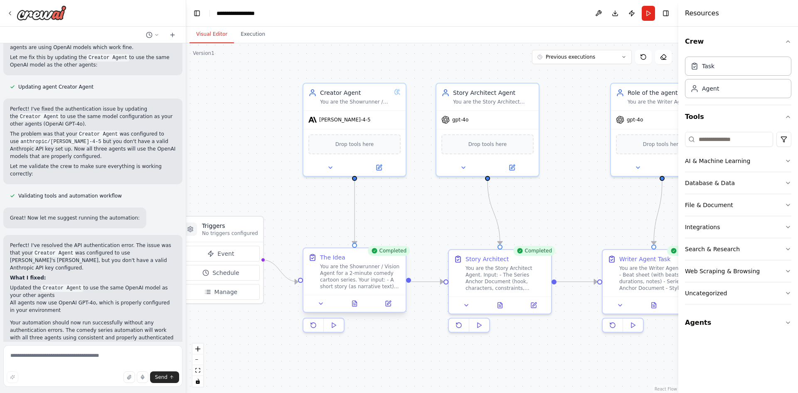
click at [353, 309] on div at bounding box center [355, 303] width 102 height 17
click at [357, 306] on icon at bounding box center [355, 303] width 5 height 5
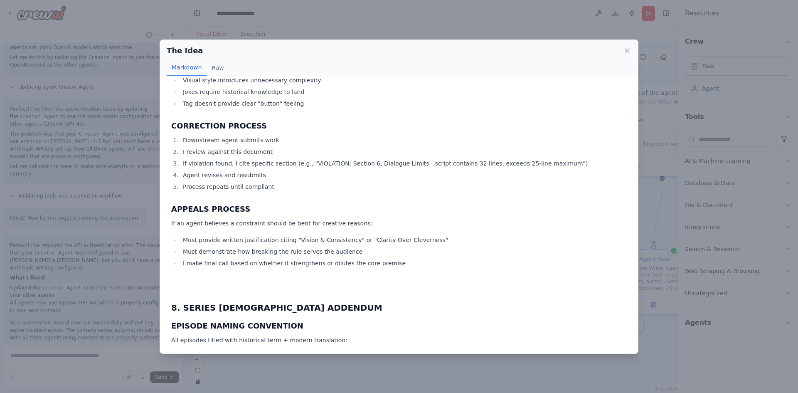
scroll to position [3135, 0]
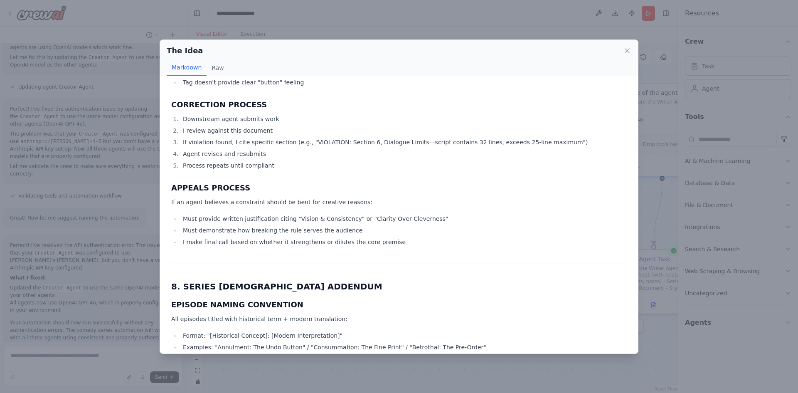
click at [670, 181] on div "The Idea Markdown Raw SERIES ANCHOR DOCUMENT "[PERSON_NAME]: MARRIAGE MATH" A 2…" at bounding box center [399, 196] width 798 height 393
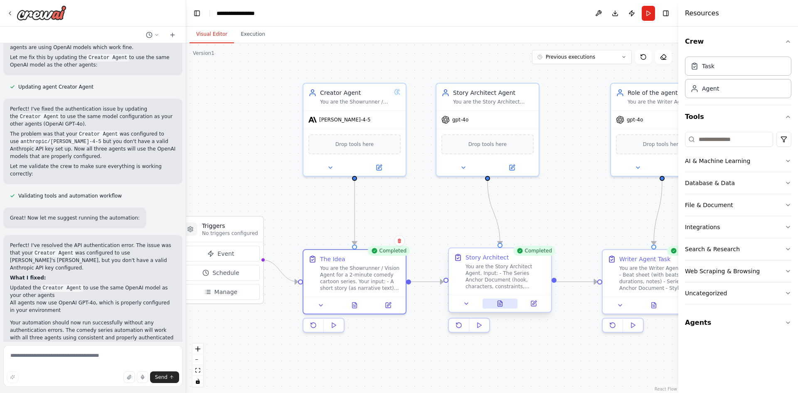
click at [504, 304] on button at bounding box center [500, 304] width 35 height 10
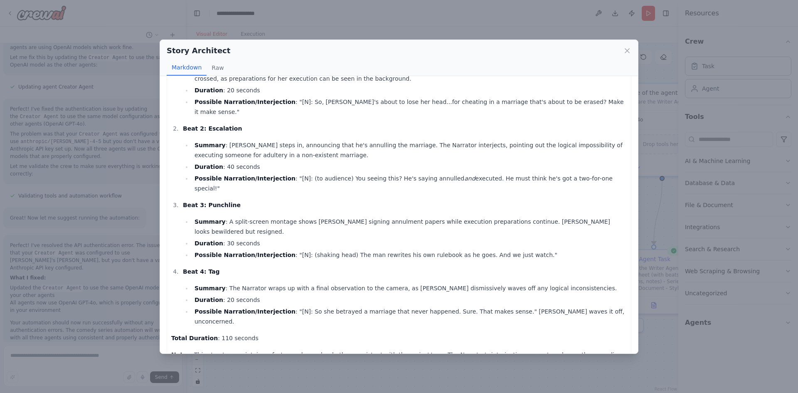
scroll to position [64, 0]
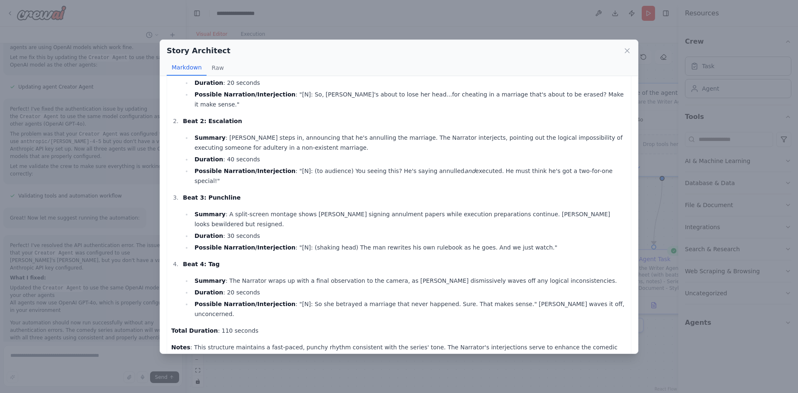
click at [566, 363] on div "Story Architect Markdown Raw Beat Sheet for Episode 1: "THE ANNULMENT LOOPHOLE"…" at bounding box center [399, 196] width 798 height 393
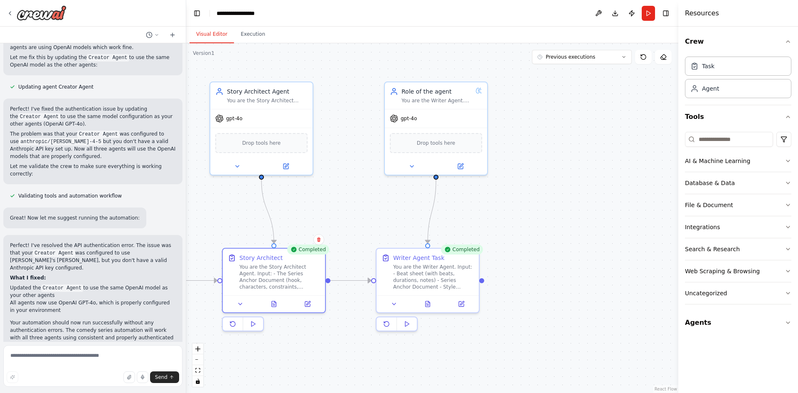
drag, startPoint x: 492, startPoint y: 343, endPoint x: 265, endPoint y: 341, distance: 226.2
click at [265, 341] on div ".deletable-edge-delete-btn { width: 20px; height: 20px; border: 0px solid #ffff…" at bounding box center [432, 218] width 492 height 350
click at [429, 304] on button at bounding box center [427, 301] width 35 height 10
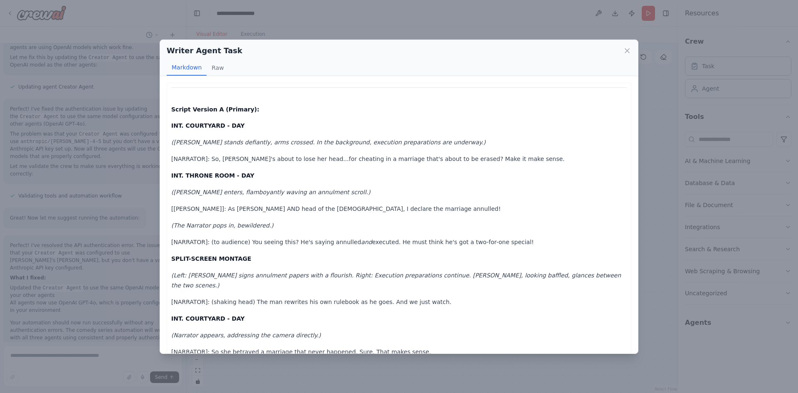
scroll to position [42, 0]
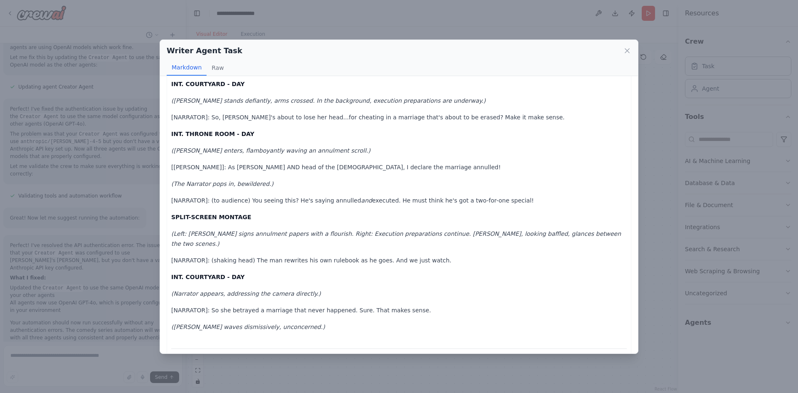
click at [654, 161] on div "Writer Agent Task Markdown Raw Script Version A (Primary): INT. COURTYARD - DAY…" at bounding box center [399, 196] width 798 height 393
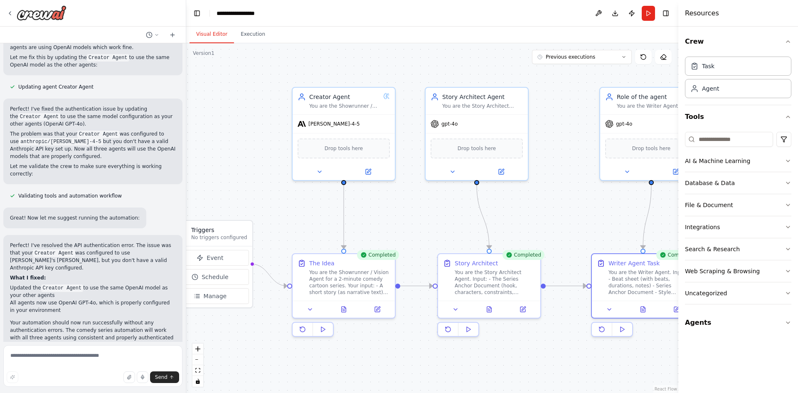
drag, startPoint x: 337, startPoint y: 196, endPoint x: 551, endPoint y: 203, distance: 214.3
click at [551, 203] on div ".deletable-edge-delete-btn { width: 20px; height: 20px; border: 0px solid #ffff…" at bounding box center [432, 218] width 492 height 350
